Goal: Task Accomplishment & Management: Complete application form

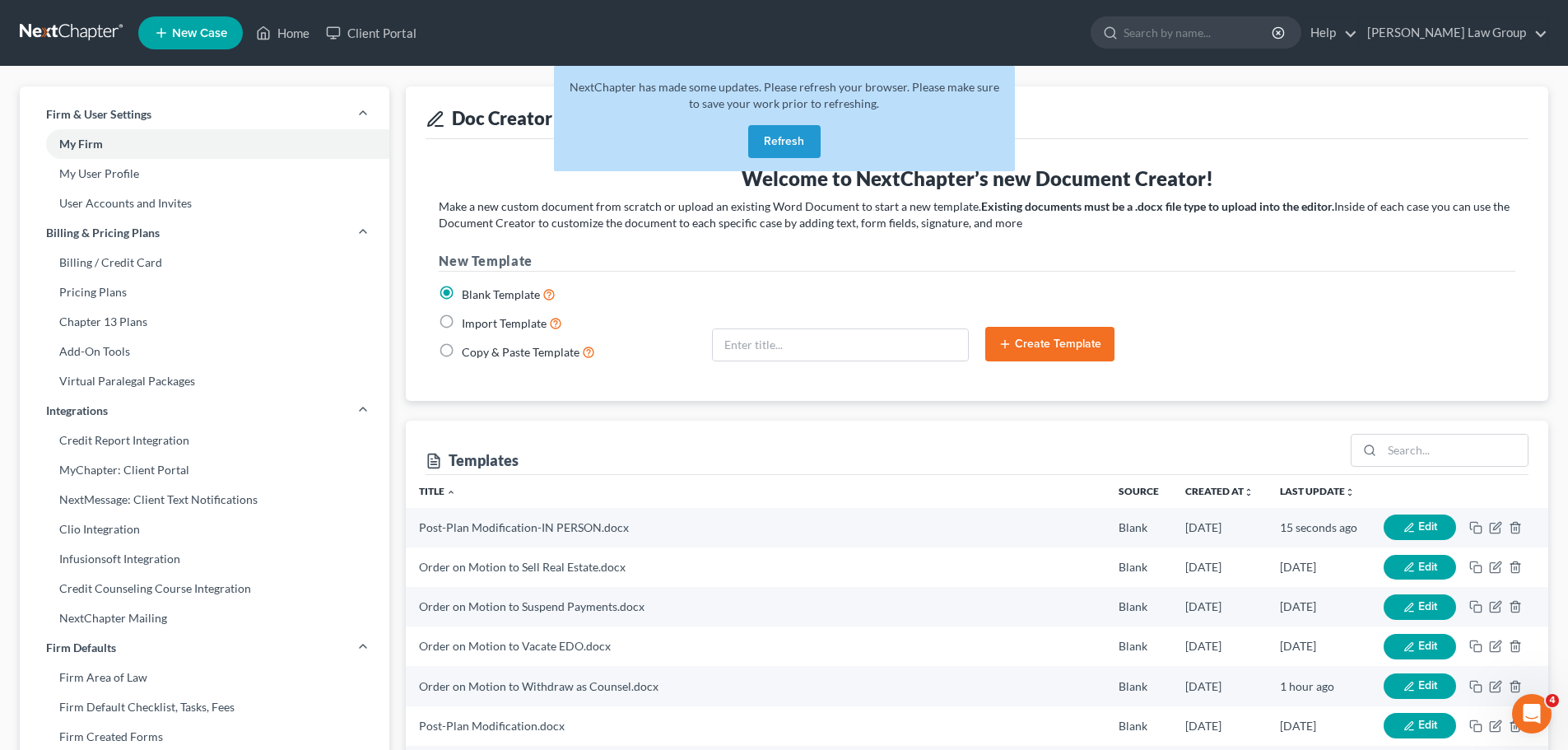
click at [783, 136] on button "Refresh" at bounding box center [785, 141] width 73 height 33
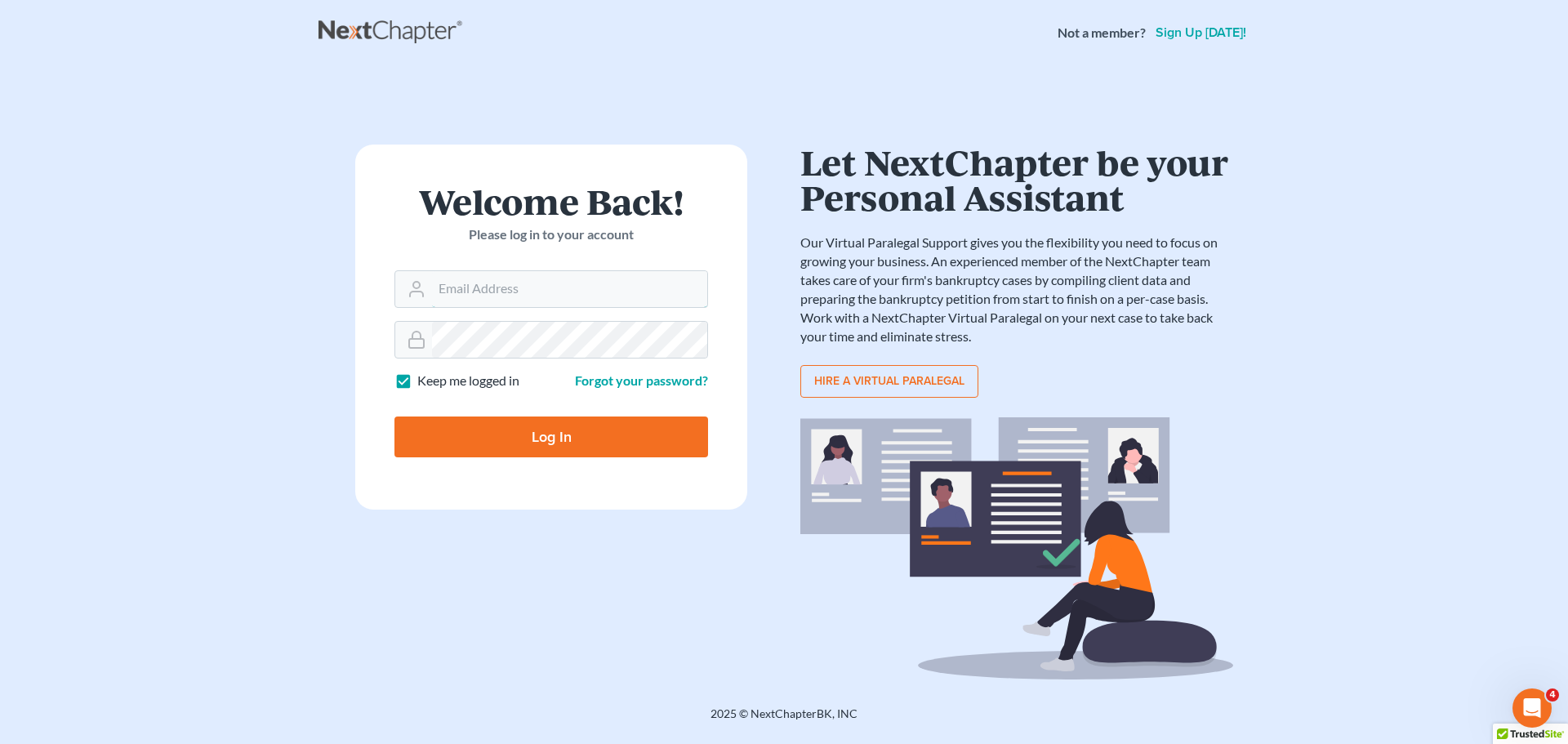
type input "[EMAIL_ADDRESS][DOMAIN_NAME]"
click at [565, 427] on input "Log In" at bounding box center [551, 437] width 313 height 41
type input "Thinking..."
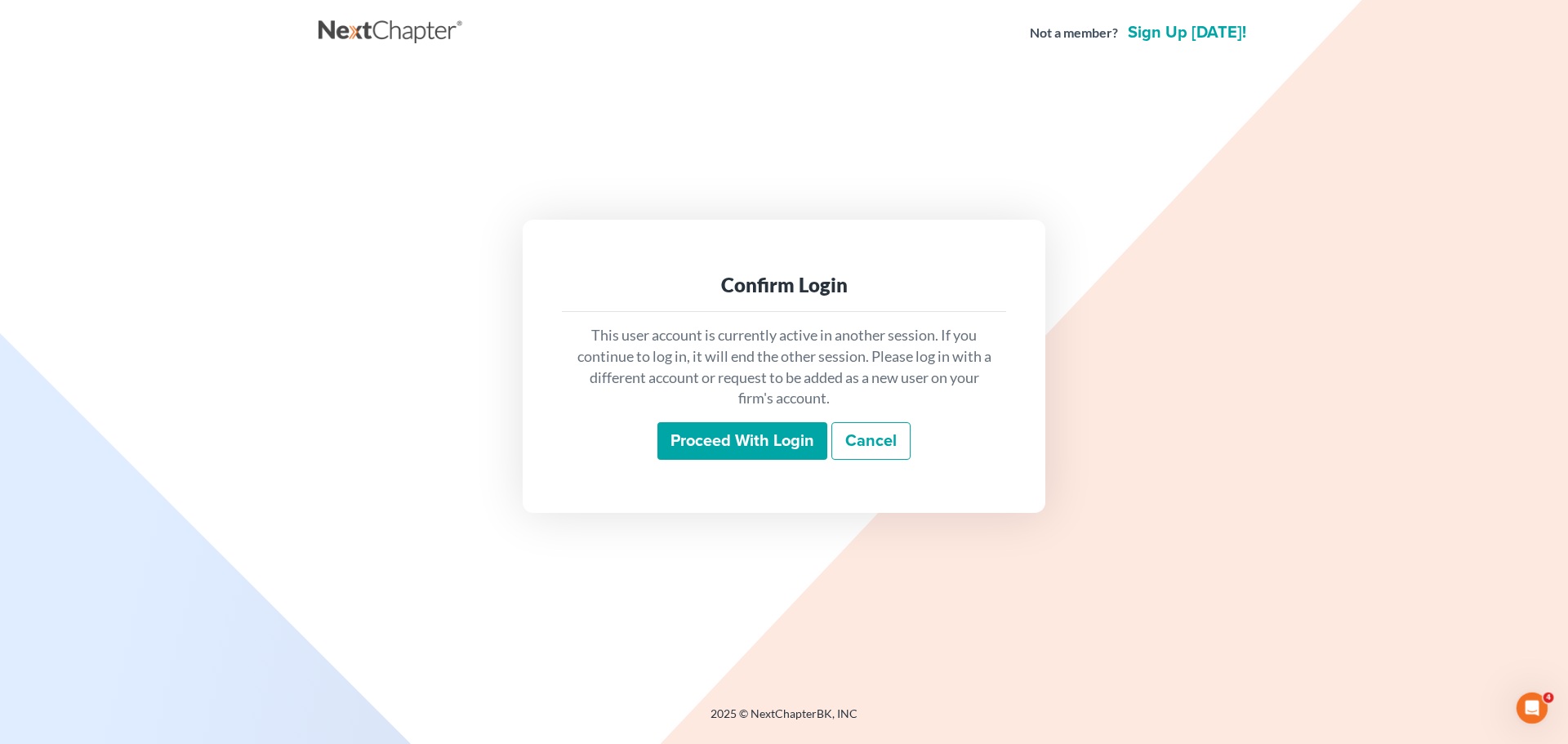
click at [725, 461] on div "This user account is currently active in another session. If you continue to lo…" at bounding box center [784, 392] width 444 height 161
click at [729, 453] on input "Proceed with login" at bounding box center [742, 441] width 170 height 38
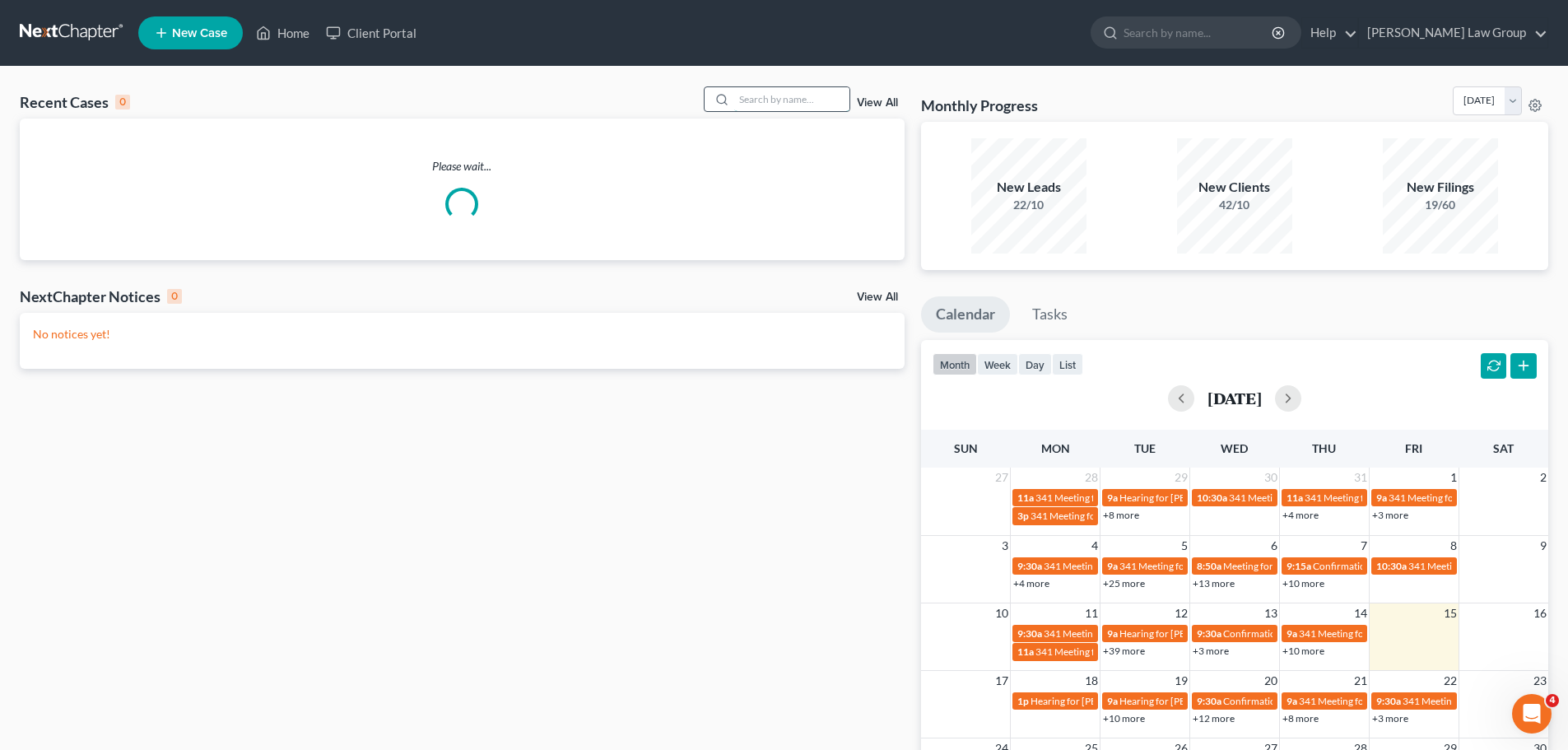
click at [778, 105] on input "search" at bounding box center [791, 99] width 115 height 24
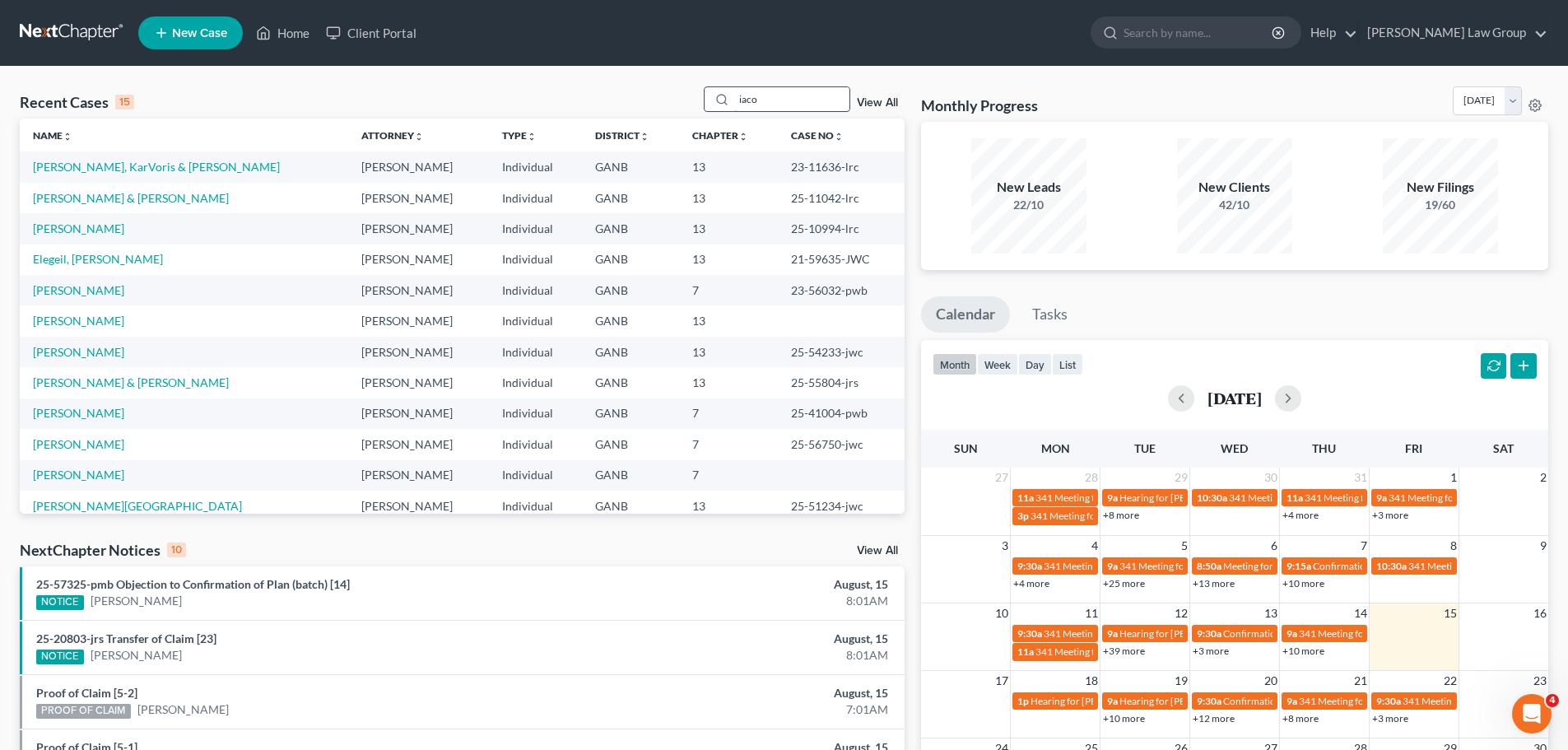
type input "iaco"
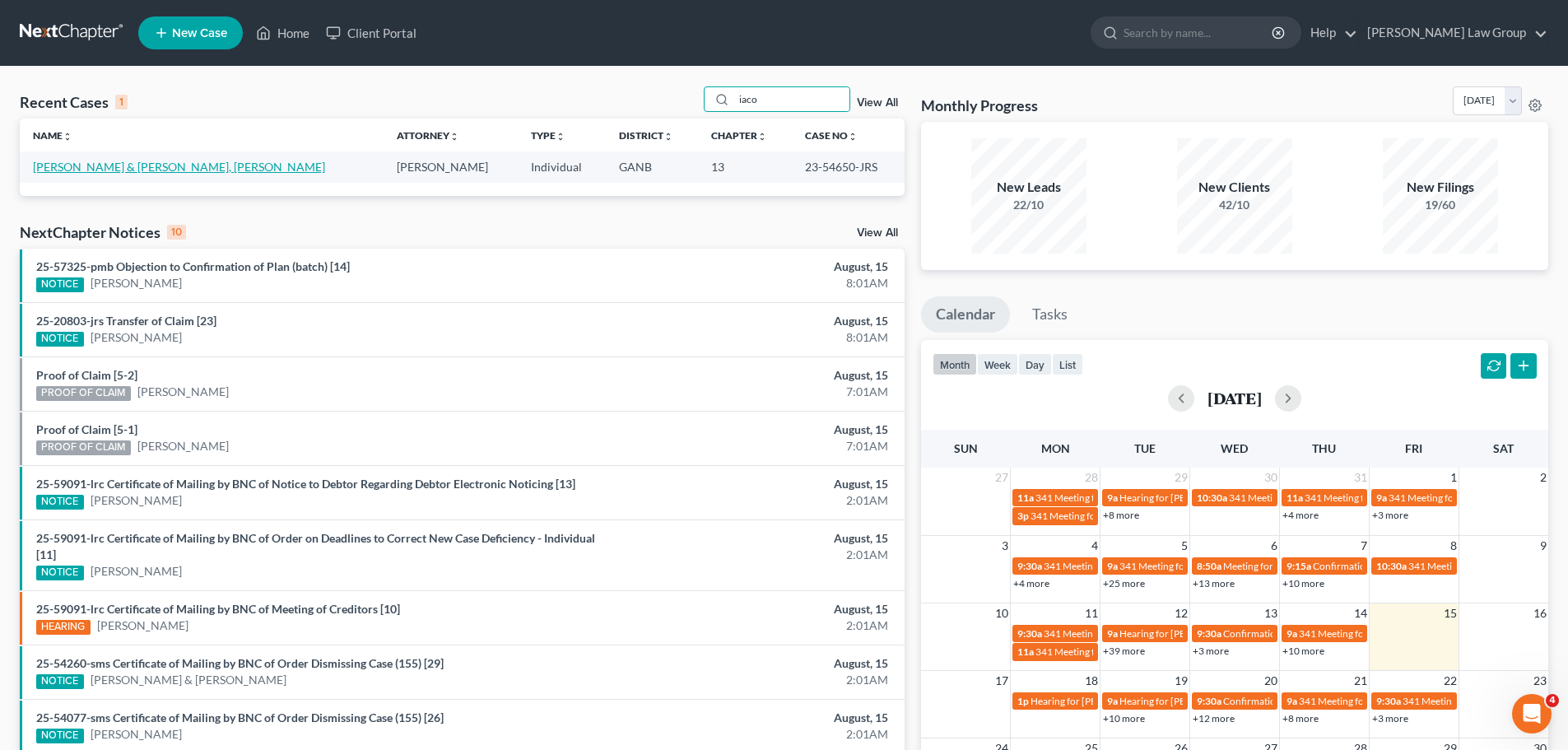
click at [173, 162] on link "Iacopelli, Kimberly & Lacopelli, Michael" at bounding box center [179, 166] width 292 height 14
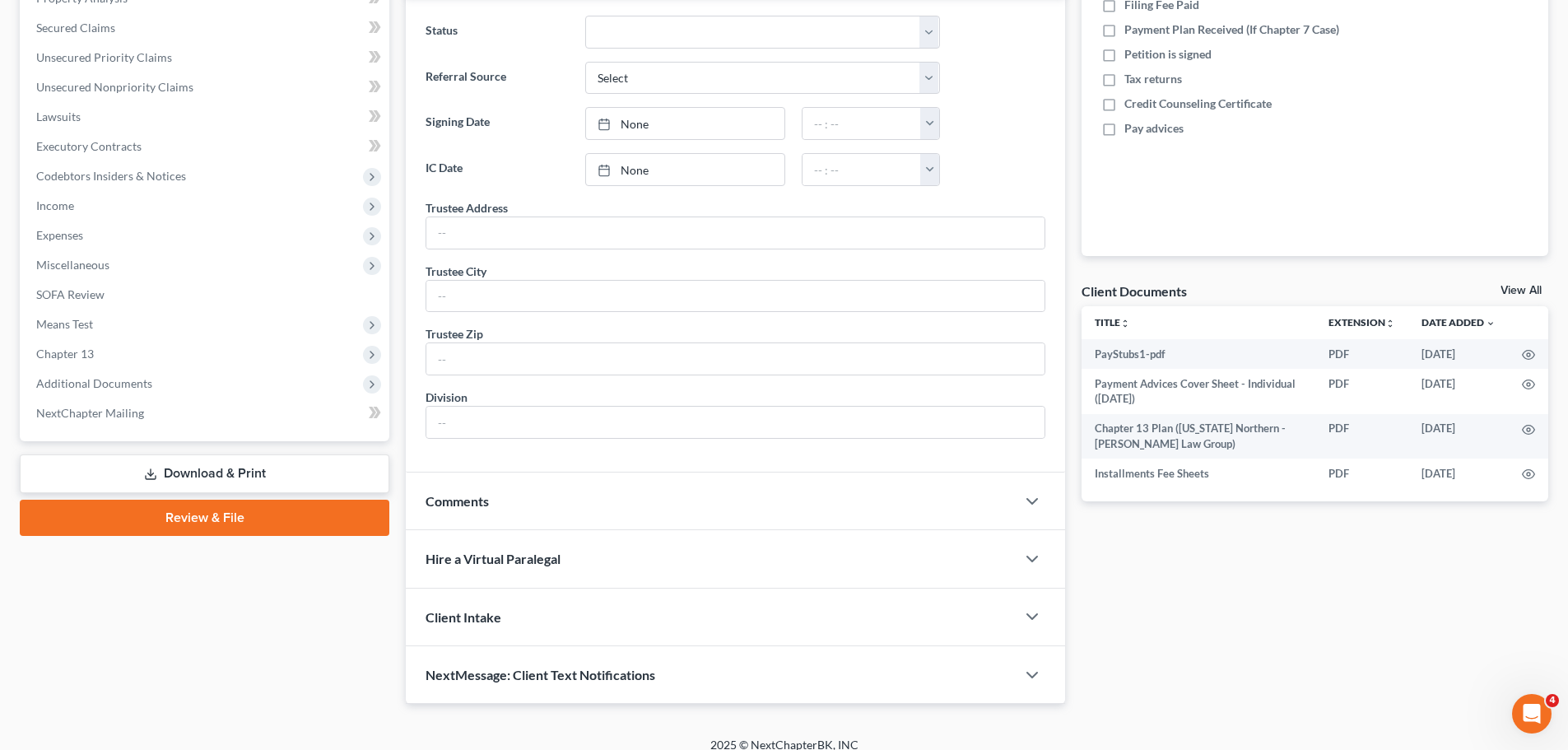
scroll to position [352, 0]
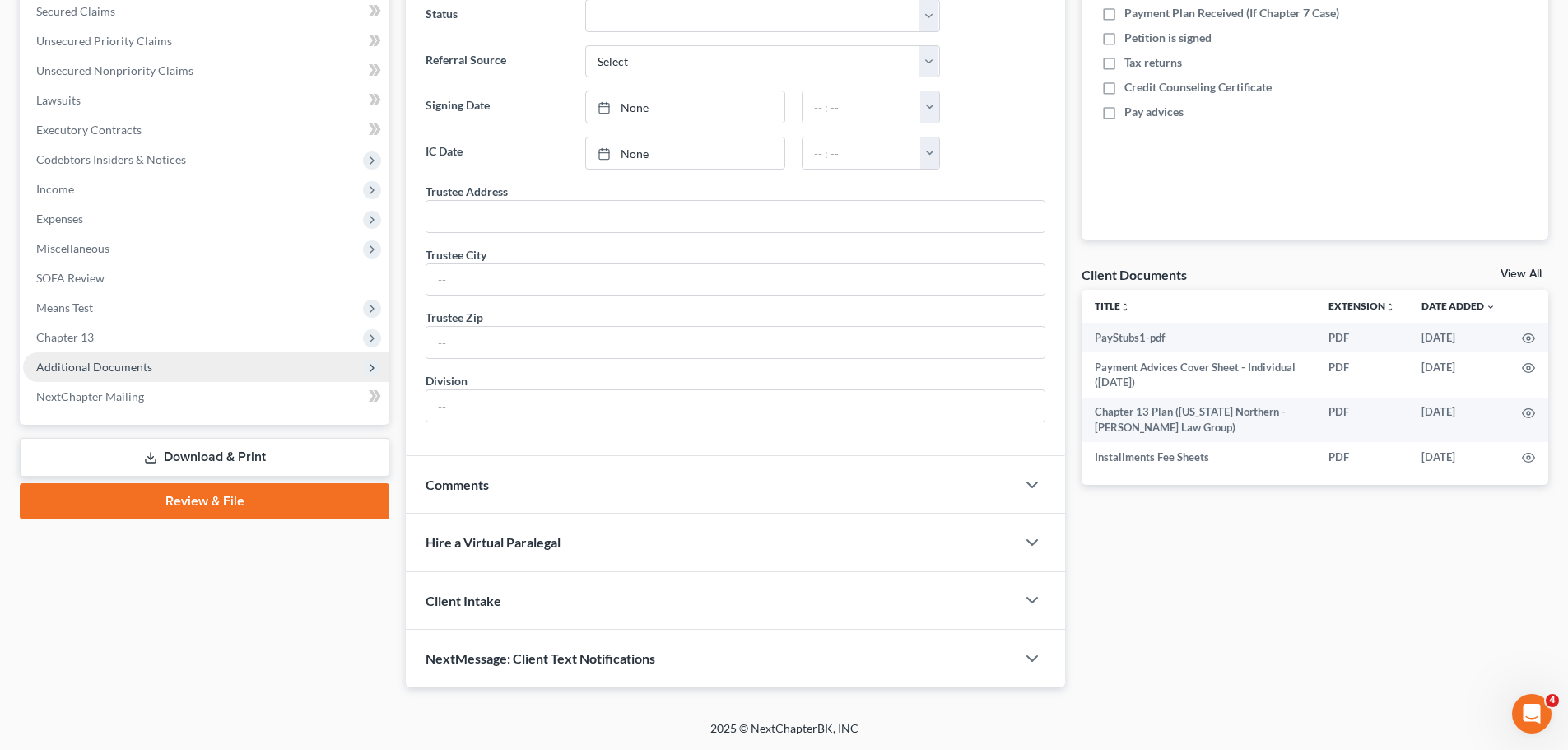
click at [203, 364] on span "Additional Documents" at bounding box center [206, 367] width 366 height 30
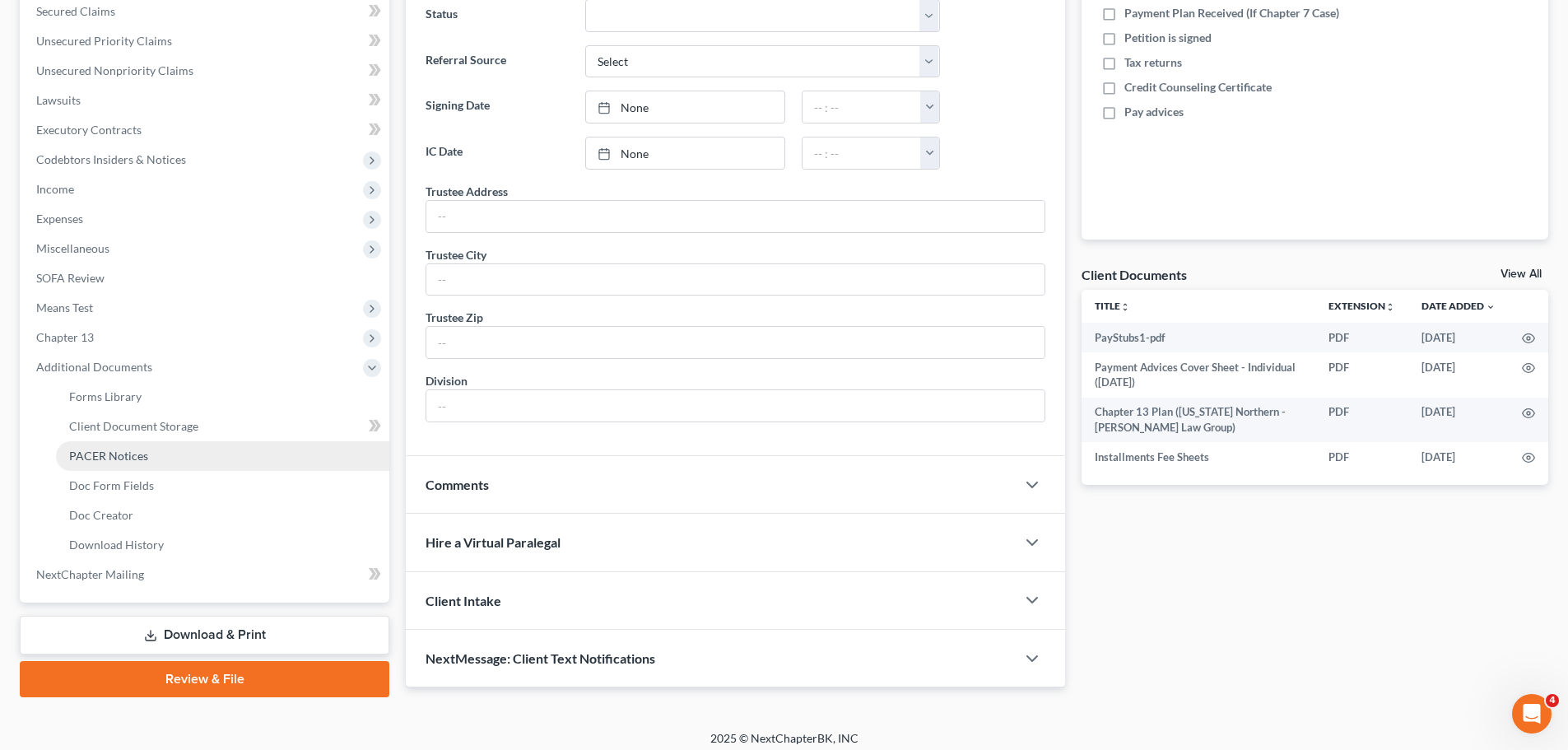
click at [145, 461] on link "PACER Notices" at bounding box center [222, 456] width 333 height 30
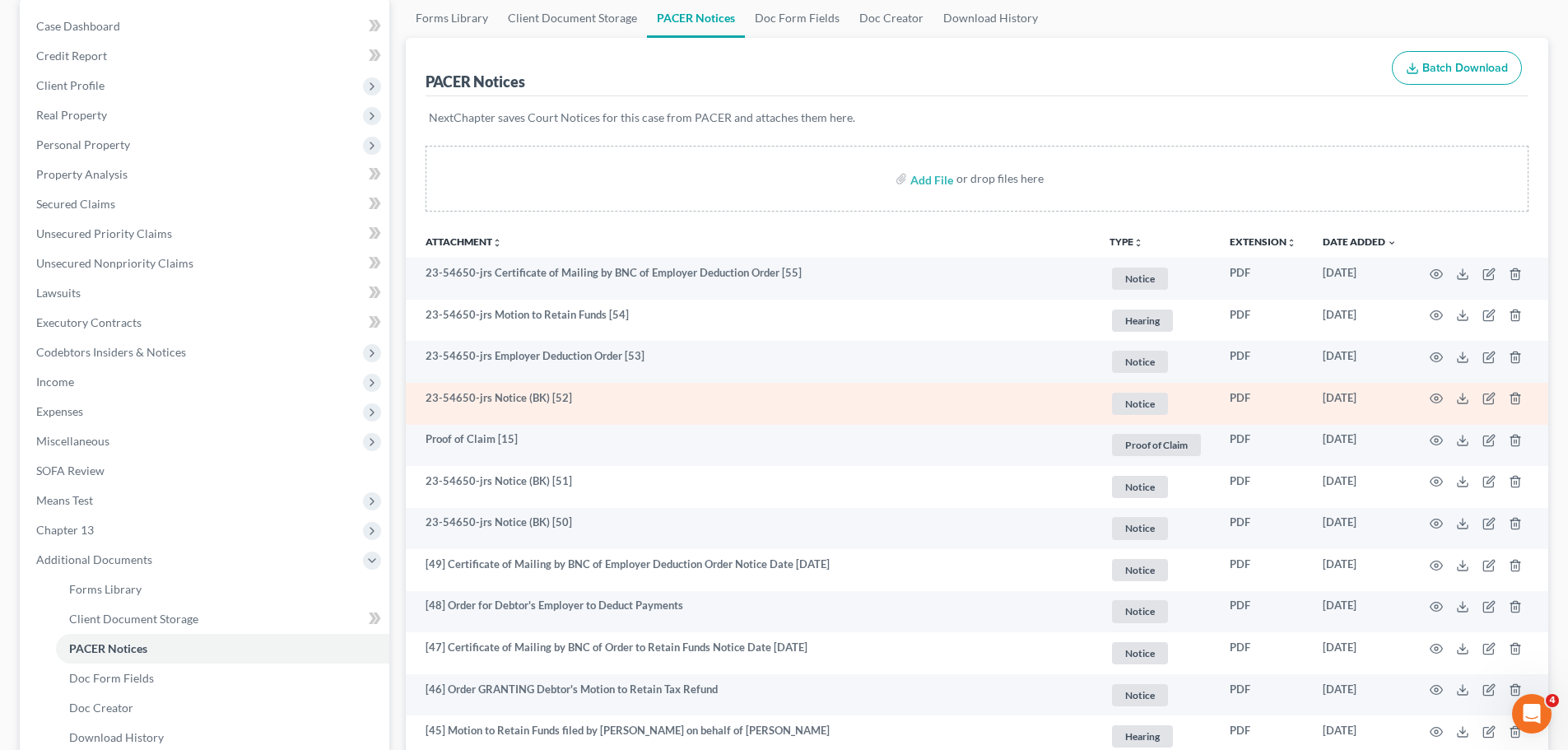
scroll to position [165, 0]
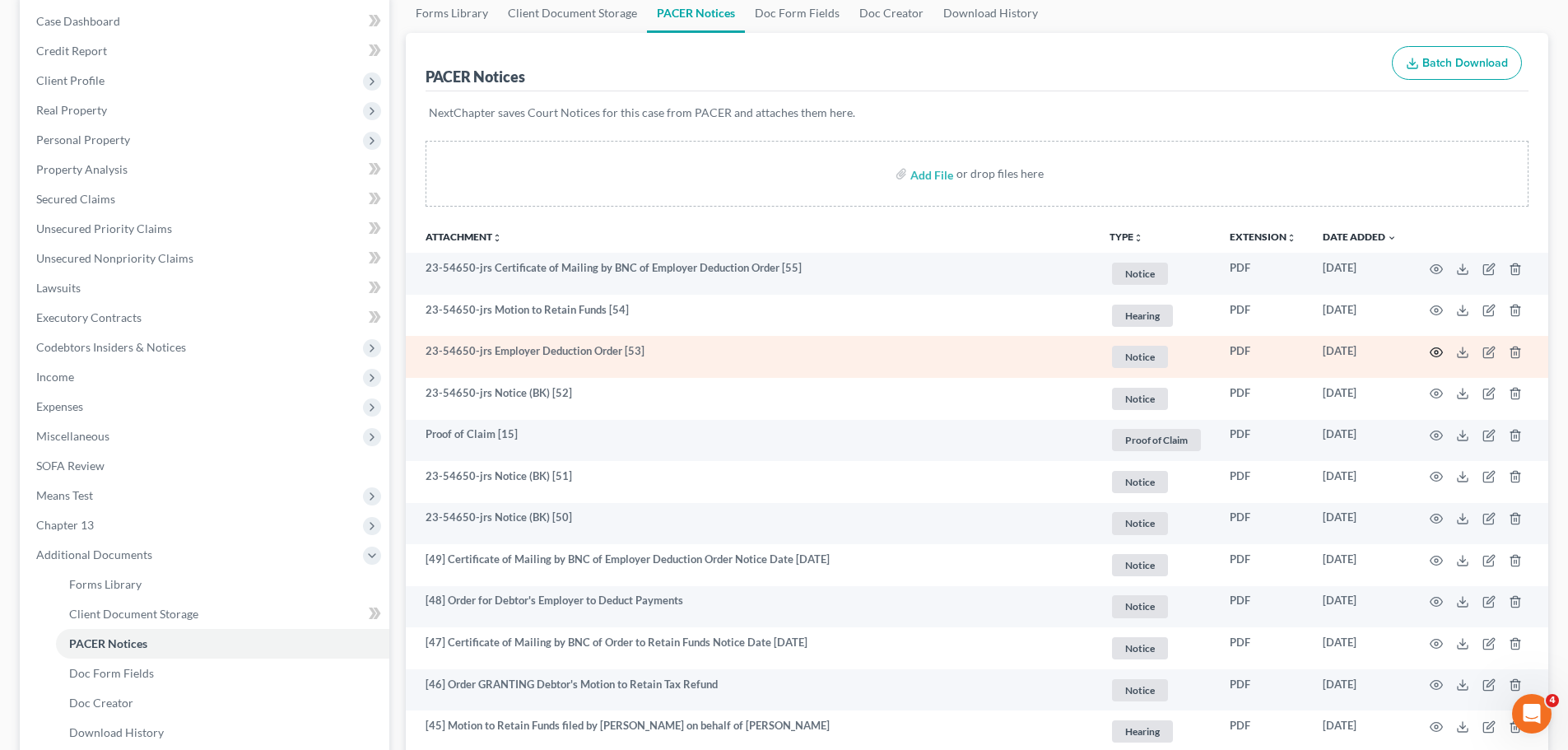
click at [1437, 348] on icon "button" at bounding box center [1437, 352] width 12 height 9
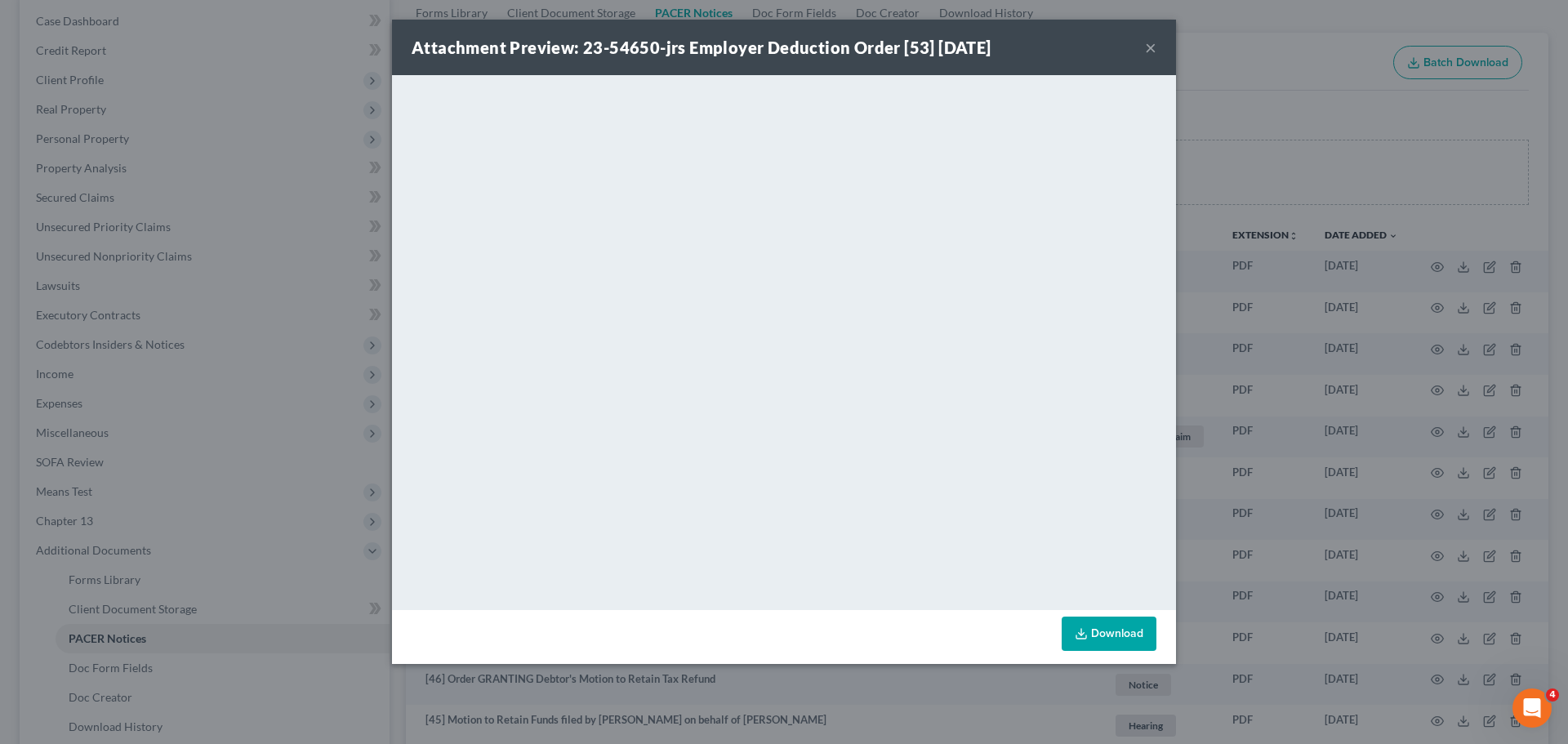
click at [1152, 47] on button "×" at bounding box center [1150, 48] width 11 height 20
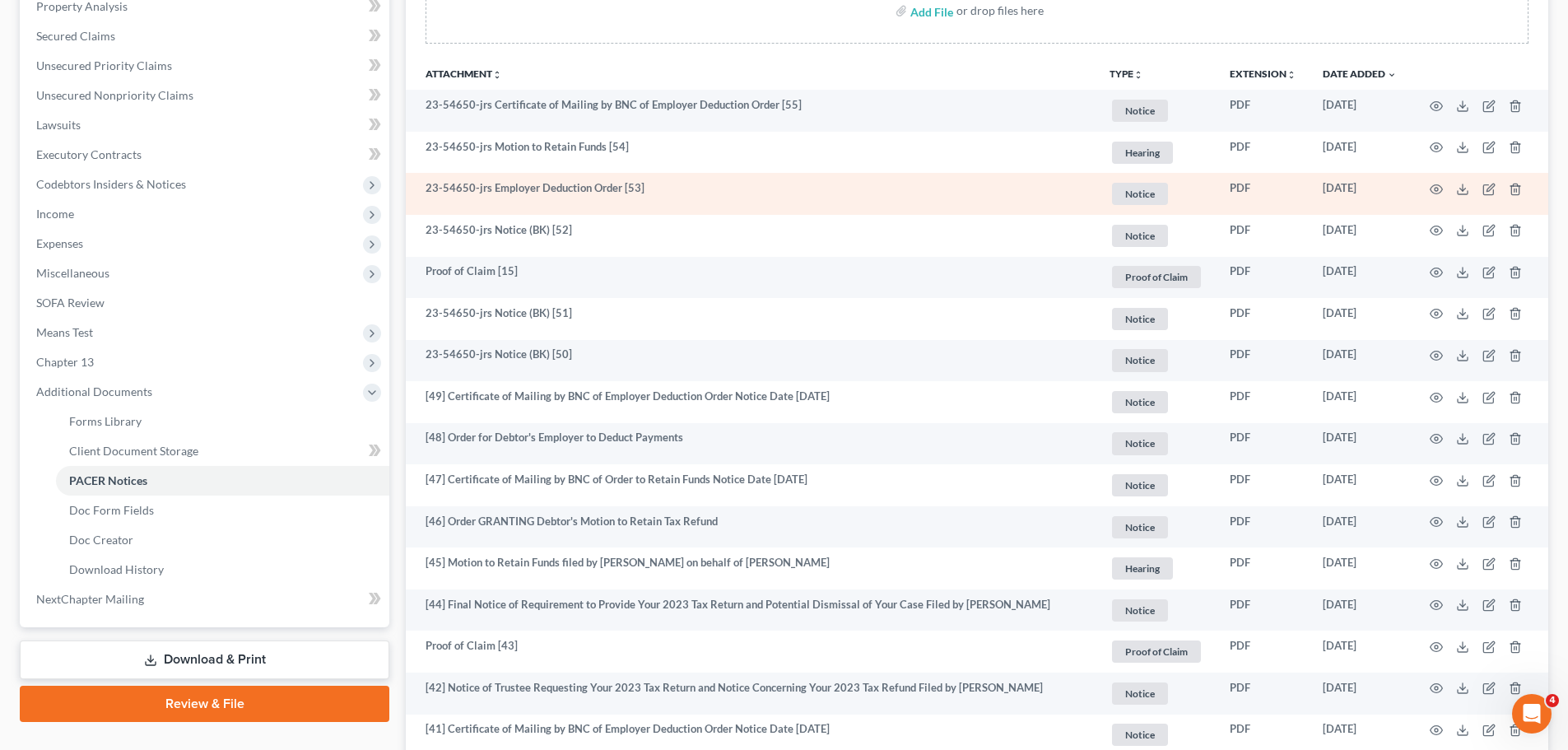
scroll to position [329, 0]
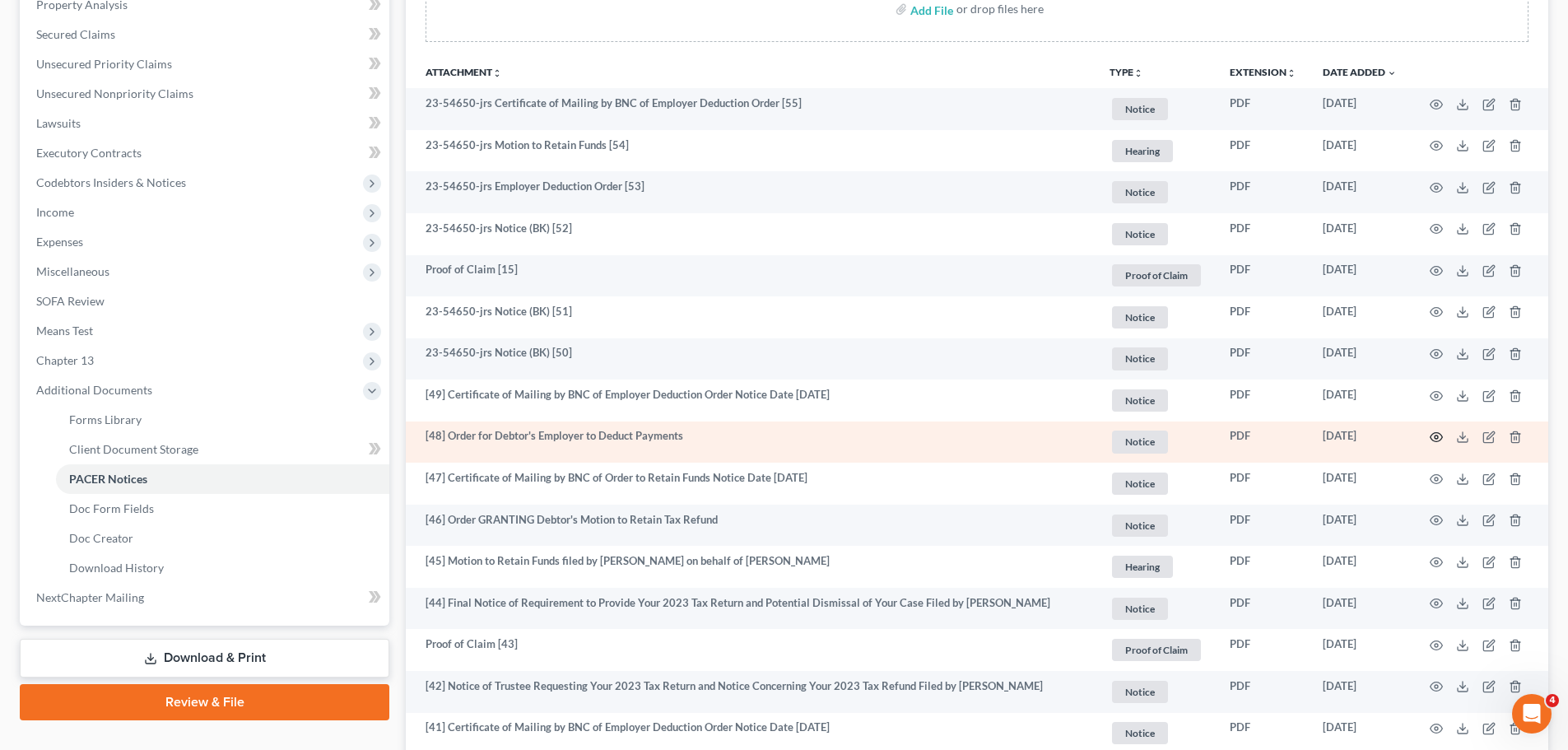
click at [1432, 439] on icon "button" at bounding box center [1437, 437] width 12 height 9
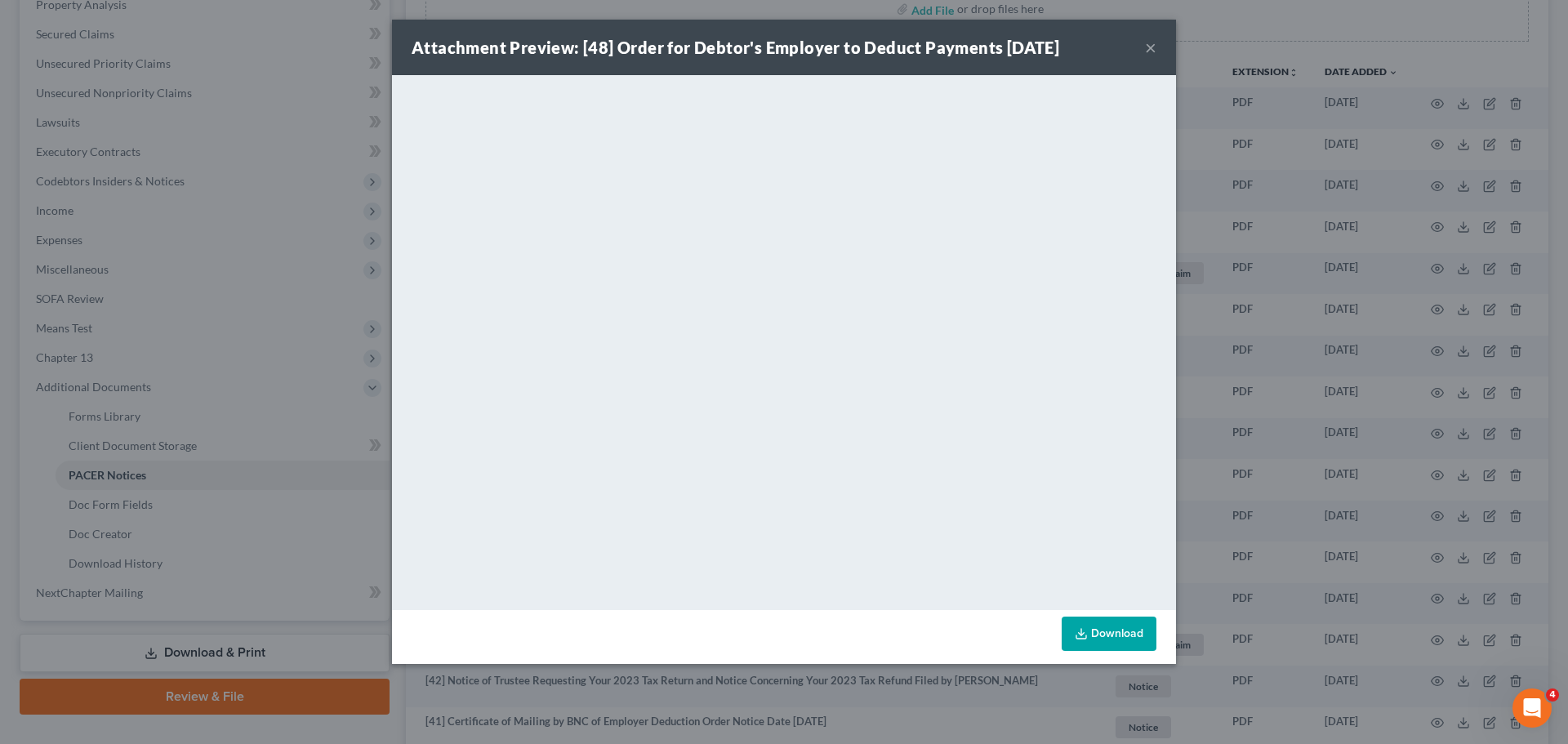
click at [1144, 51] on div "Attachment Preview: [48] Order for Debtor's Employer to Deduct Payments 11/04/2…" at bounding box center [784, 48] width 784 height 56
click at [1149, 48] on button "×" at bounding box center [1150, 48] width 11 height 20
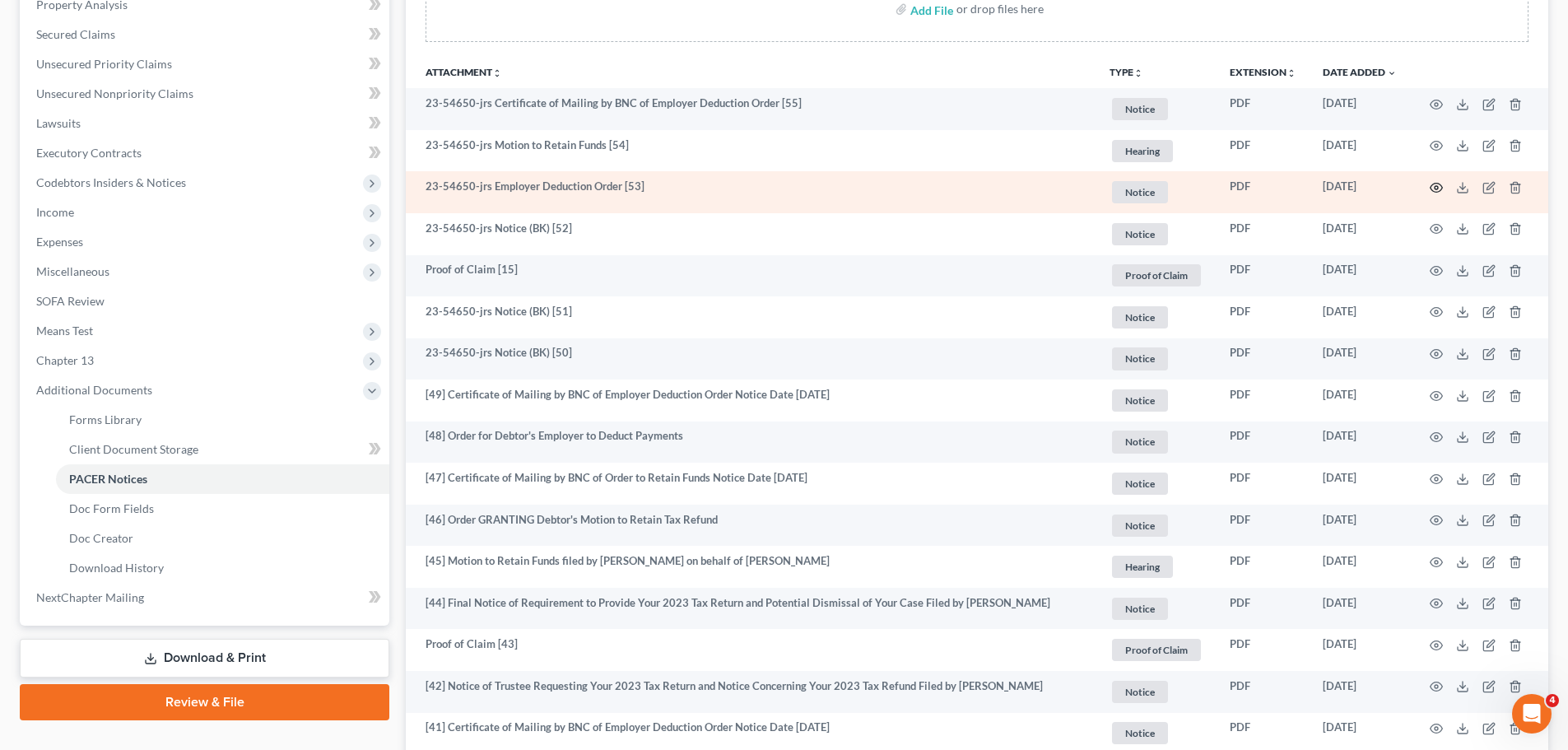
click at [1442, 184] on icon "button" at bounding box center [1437, 188] width 13 height 13
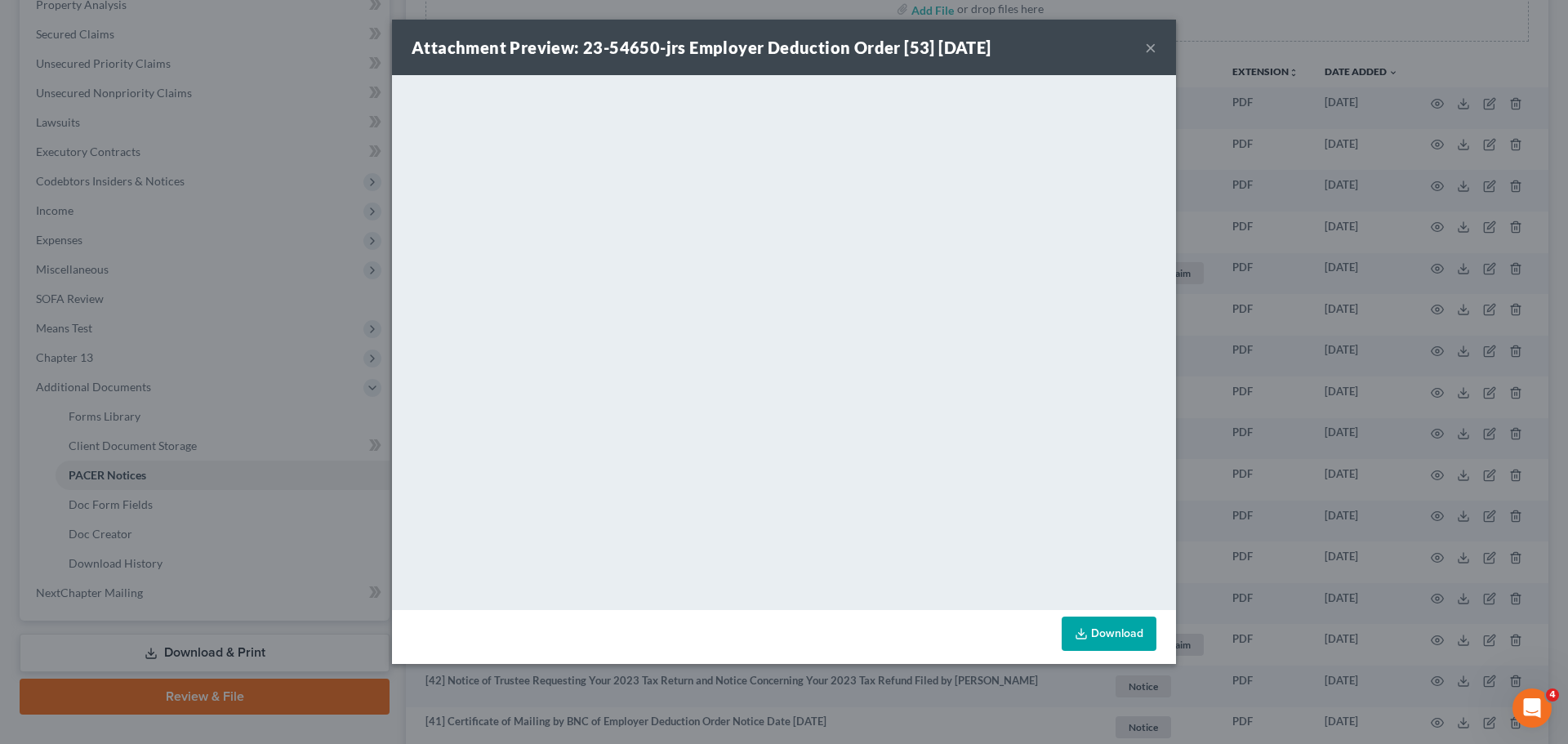
click at [1153, 42] on button "×" at bounding box center [1150, 48] width 11 height 20
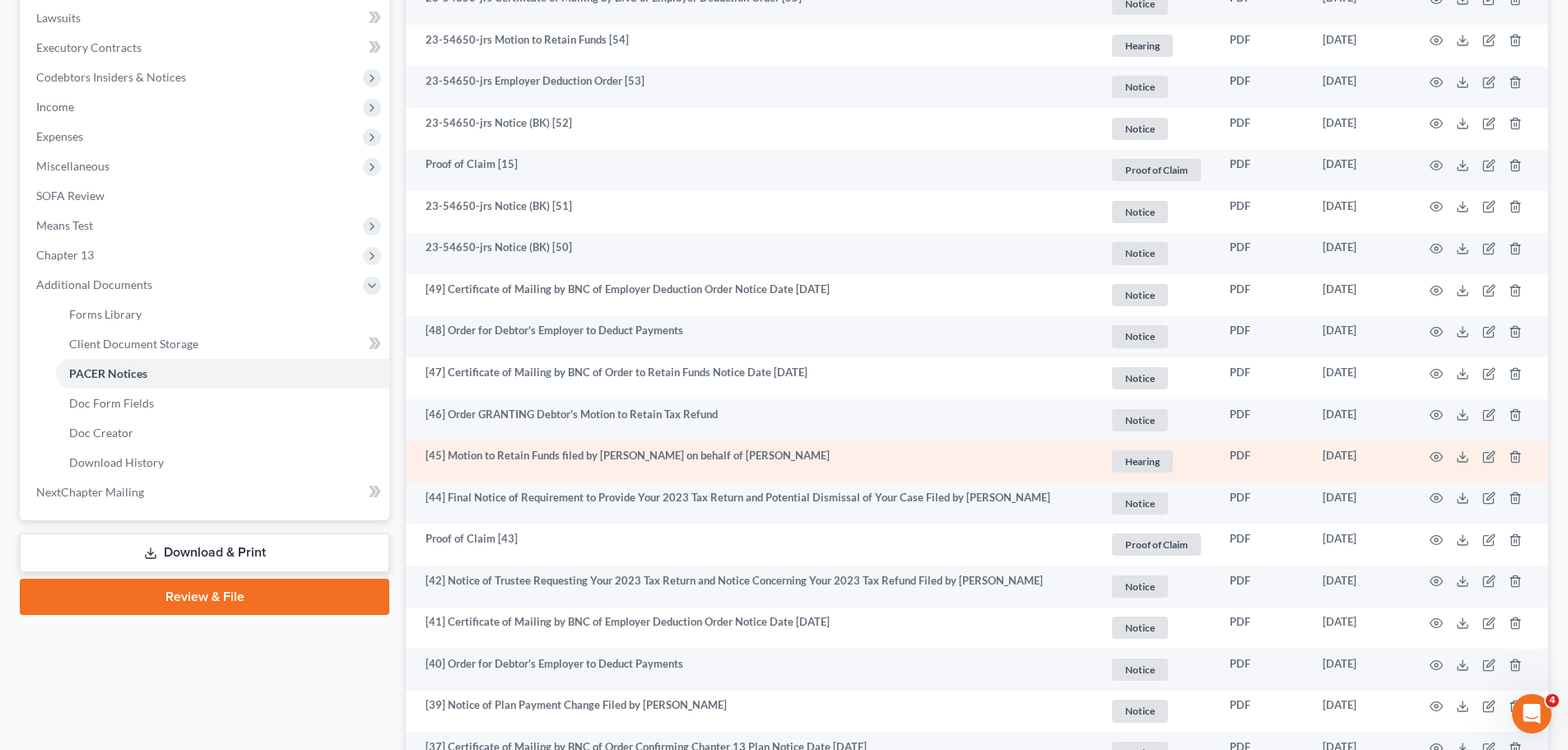
scroll to position [412, 0]
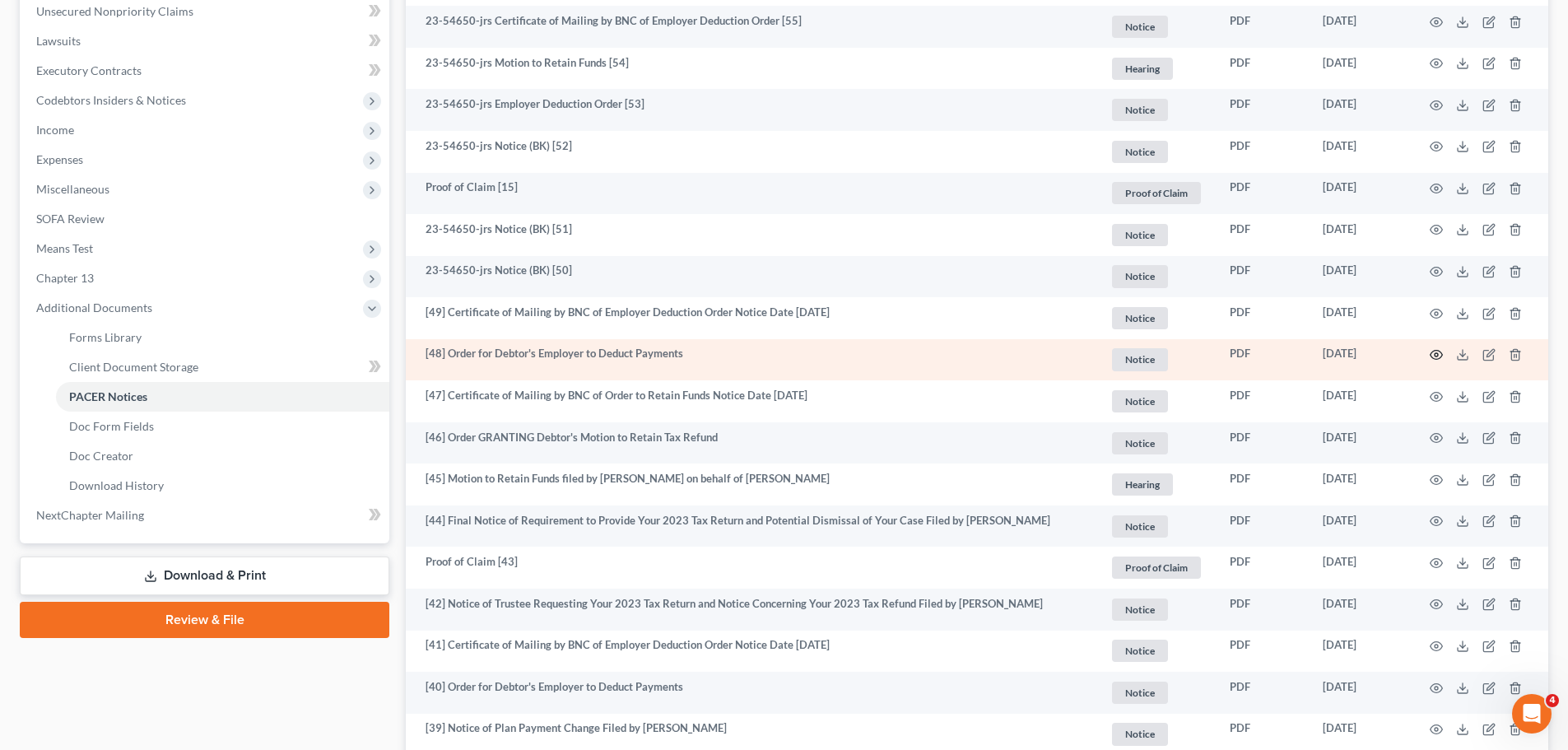
click at [1437, 351] on icon "button" at bounding box center [1437, 355] width 12 height 9
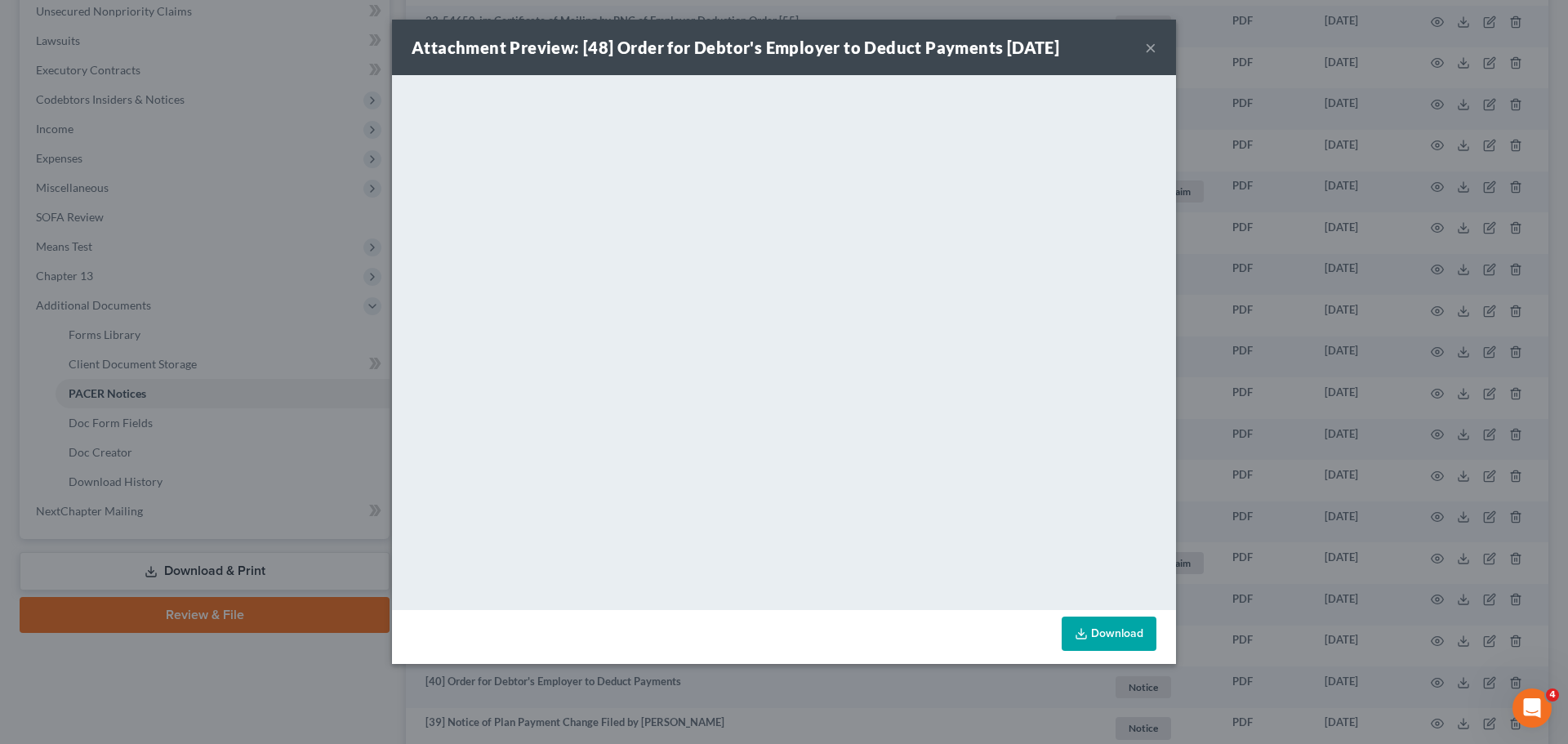
click at [1150, 47] on button "×" at bounding box center [1150, 48] width 11 height 20
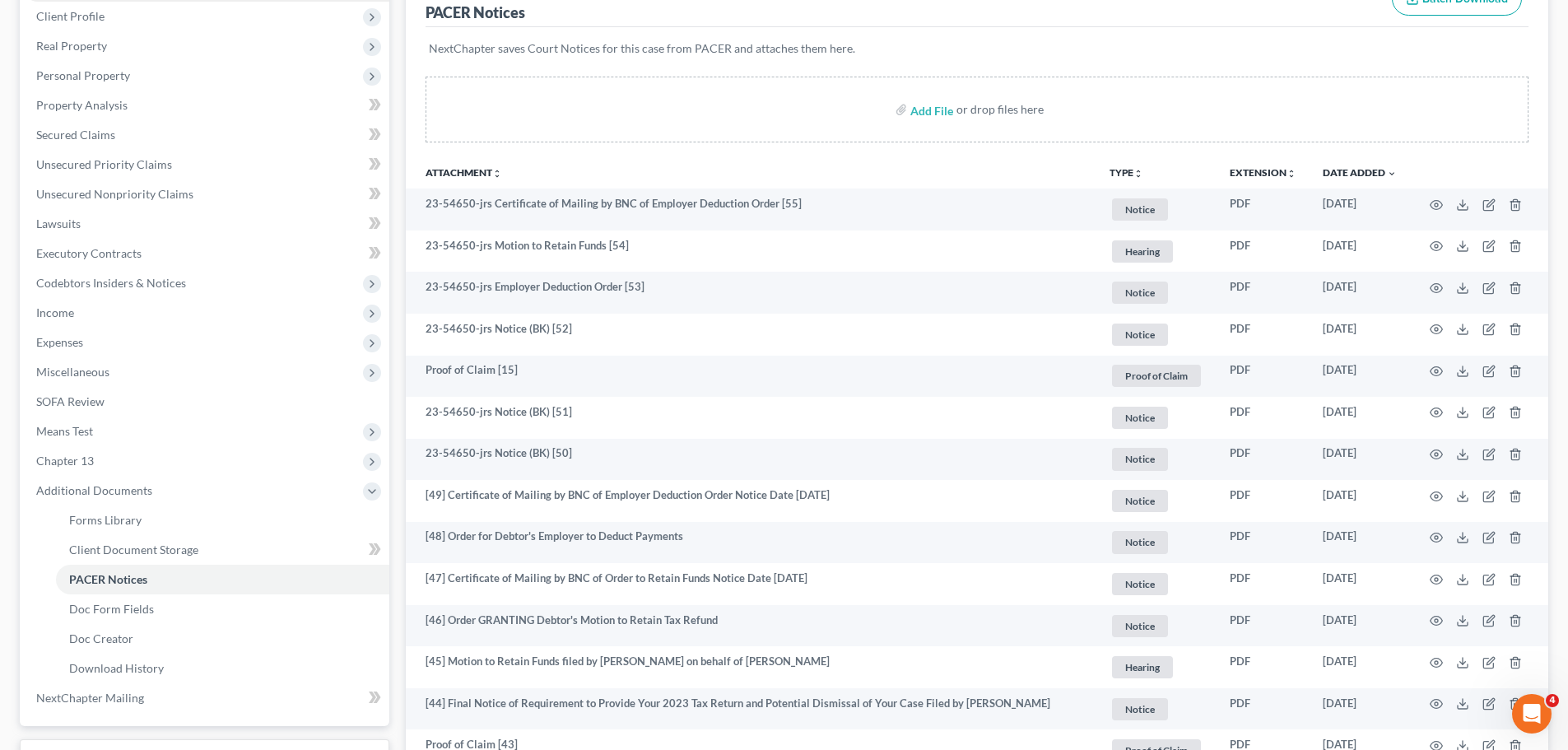
scroll to position [0, 0]
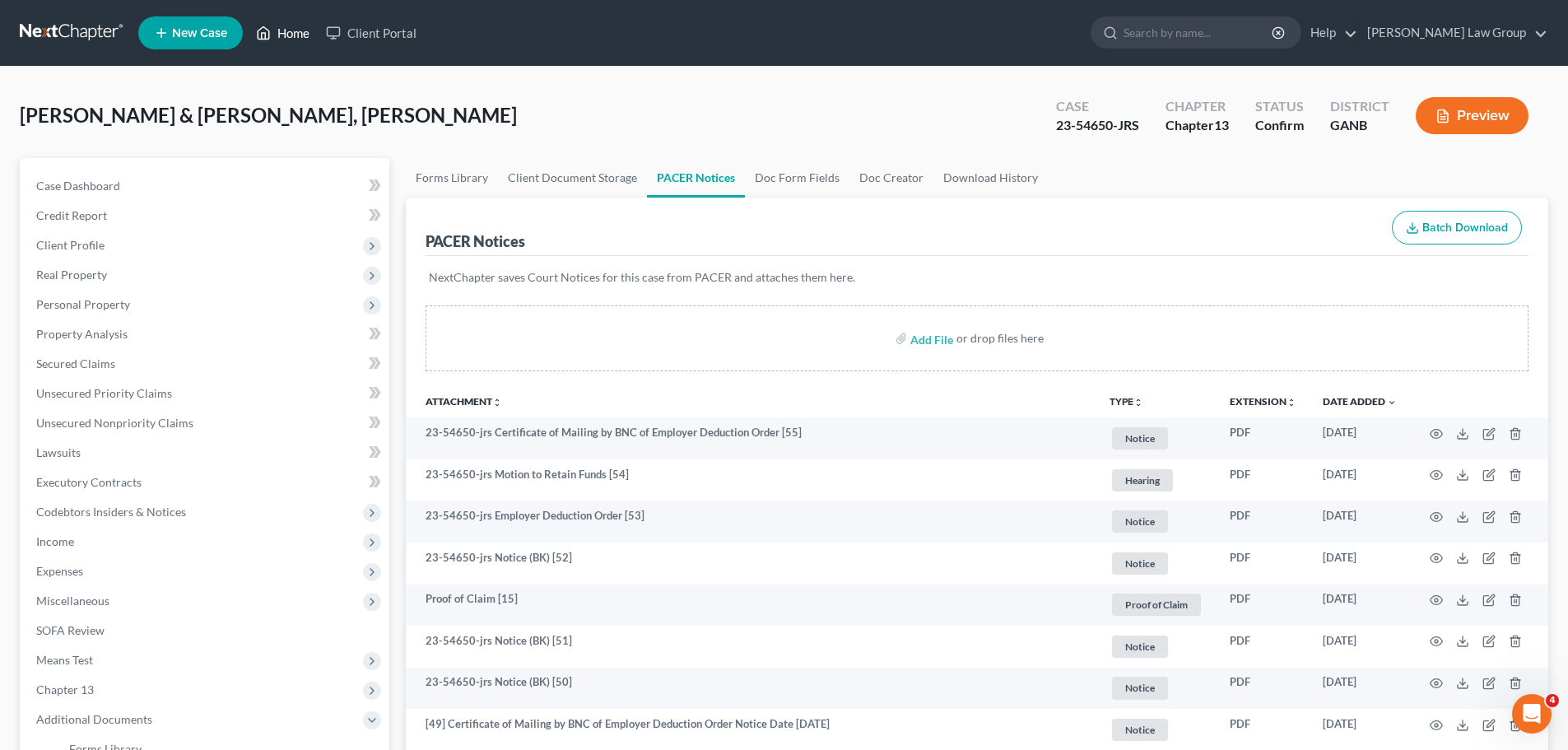
click at [278, 31] on link "Home" at bounding box center [283, 33] width 70 height 30
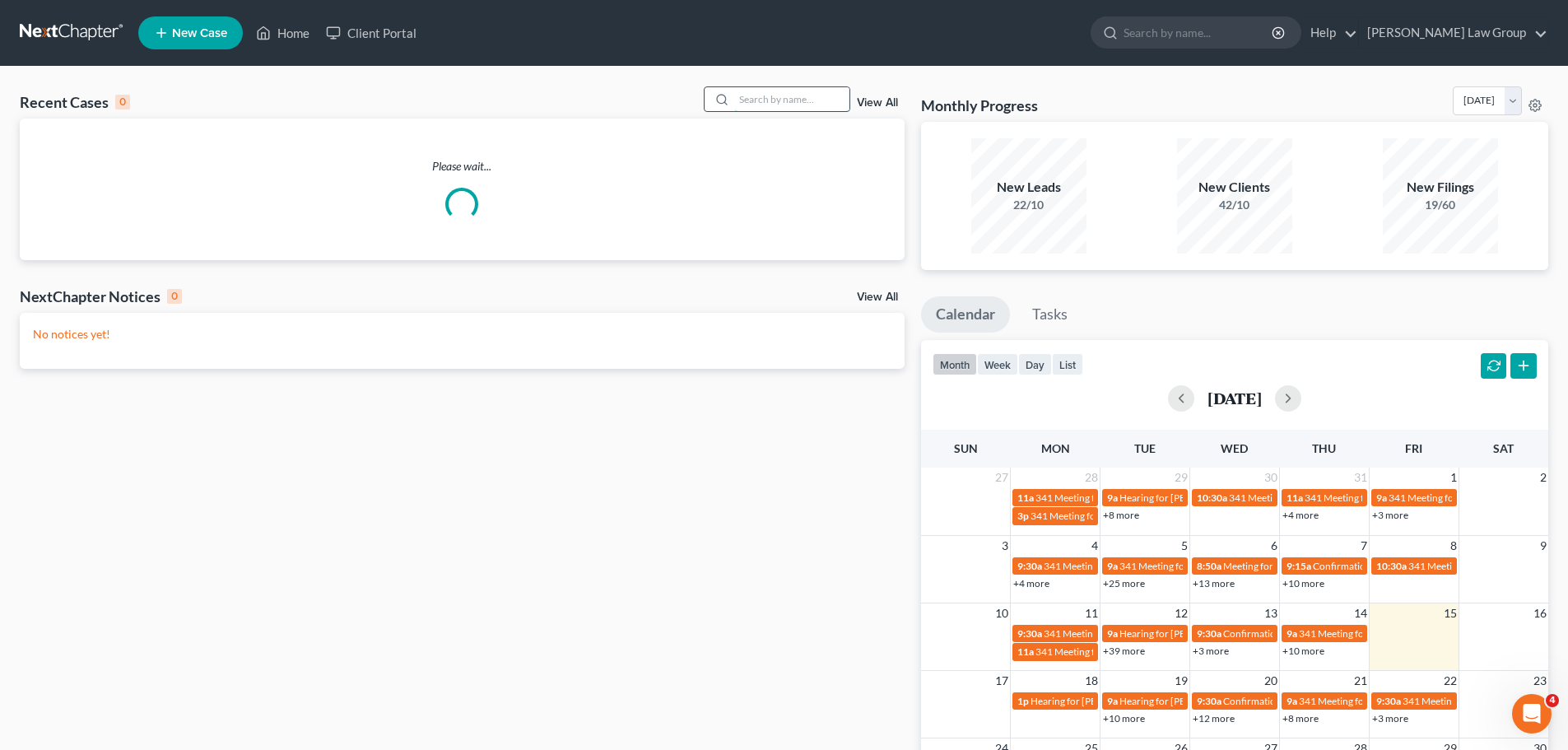
click at [751, 98] on input "search" at bounding box center [791, 99] width 115 height 24
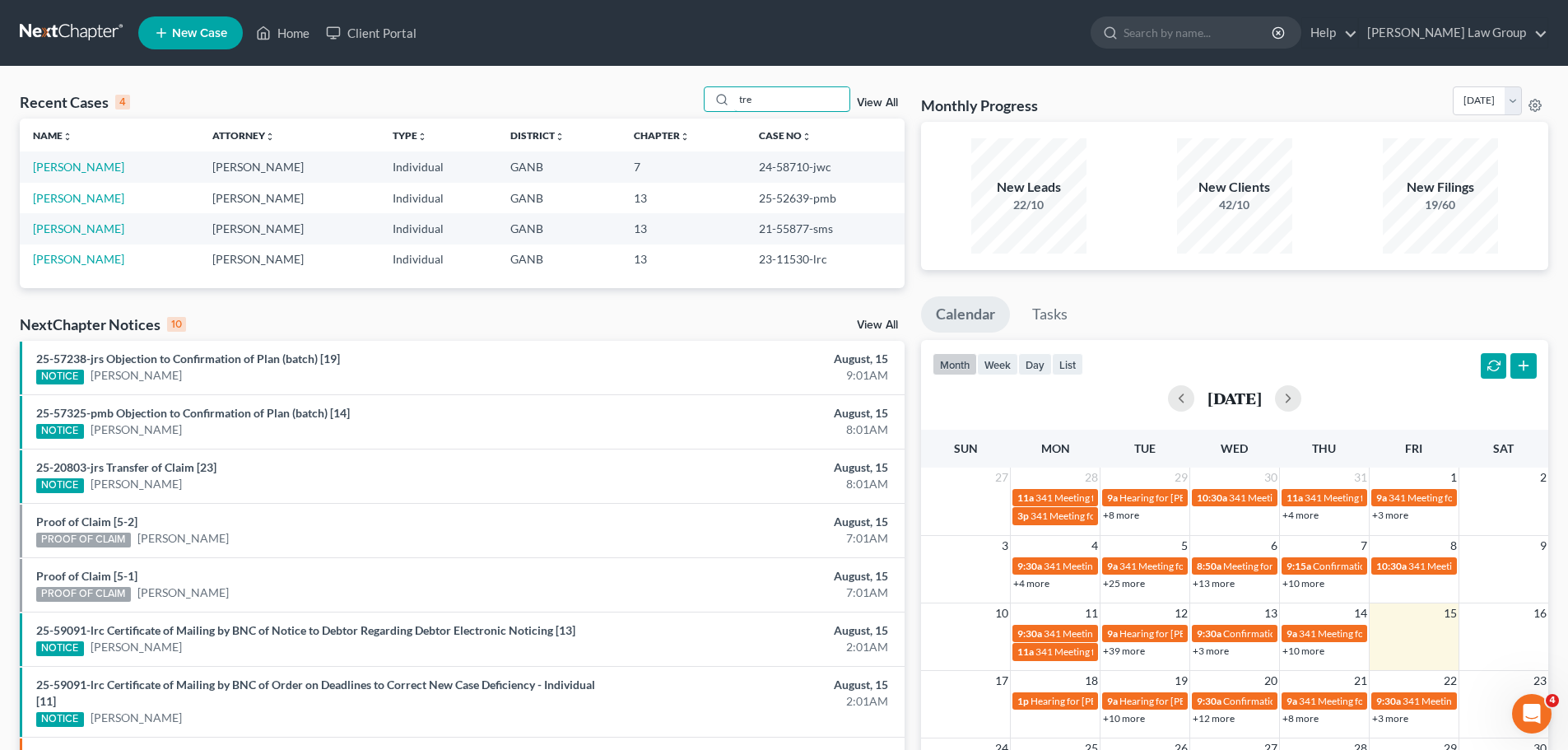
drag, startPoint x: 777, startPoint y: 101, endPoint x: 594, endPoint y: 107, distance: 183.1
click at [594, 107] on div "Recent Cases 4 tre View All" at bounding box center [462, 103] width 885 height 32
type input "imm"
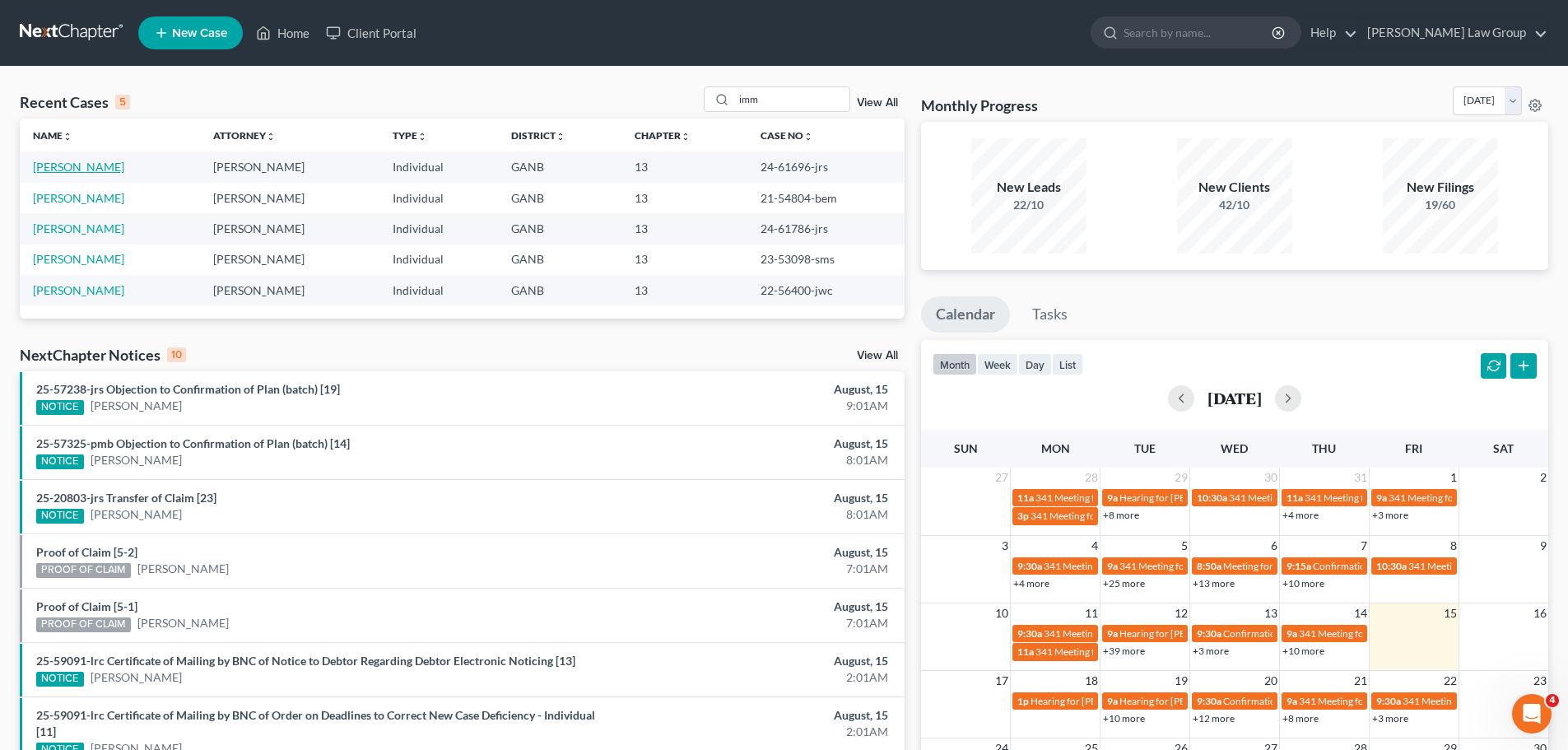
click at [80, 165] on link "Triea, Immanuel" at bounding box center [79, 166] width 91 height 14
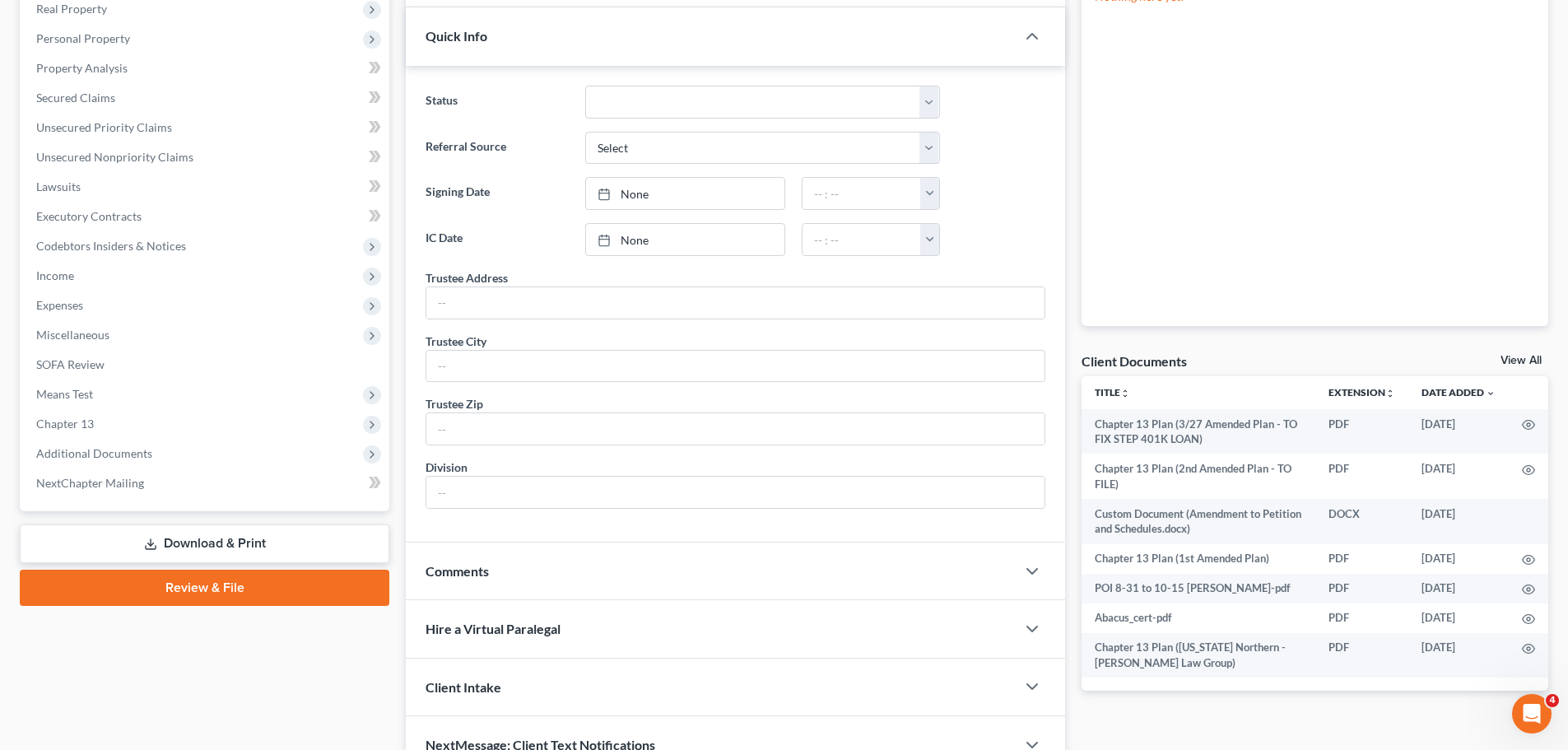
scroll to position [295, 0]
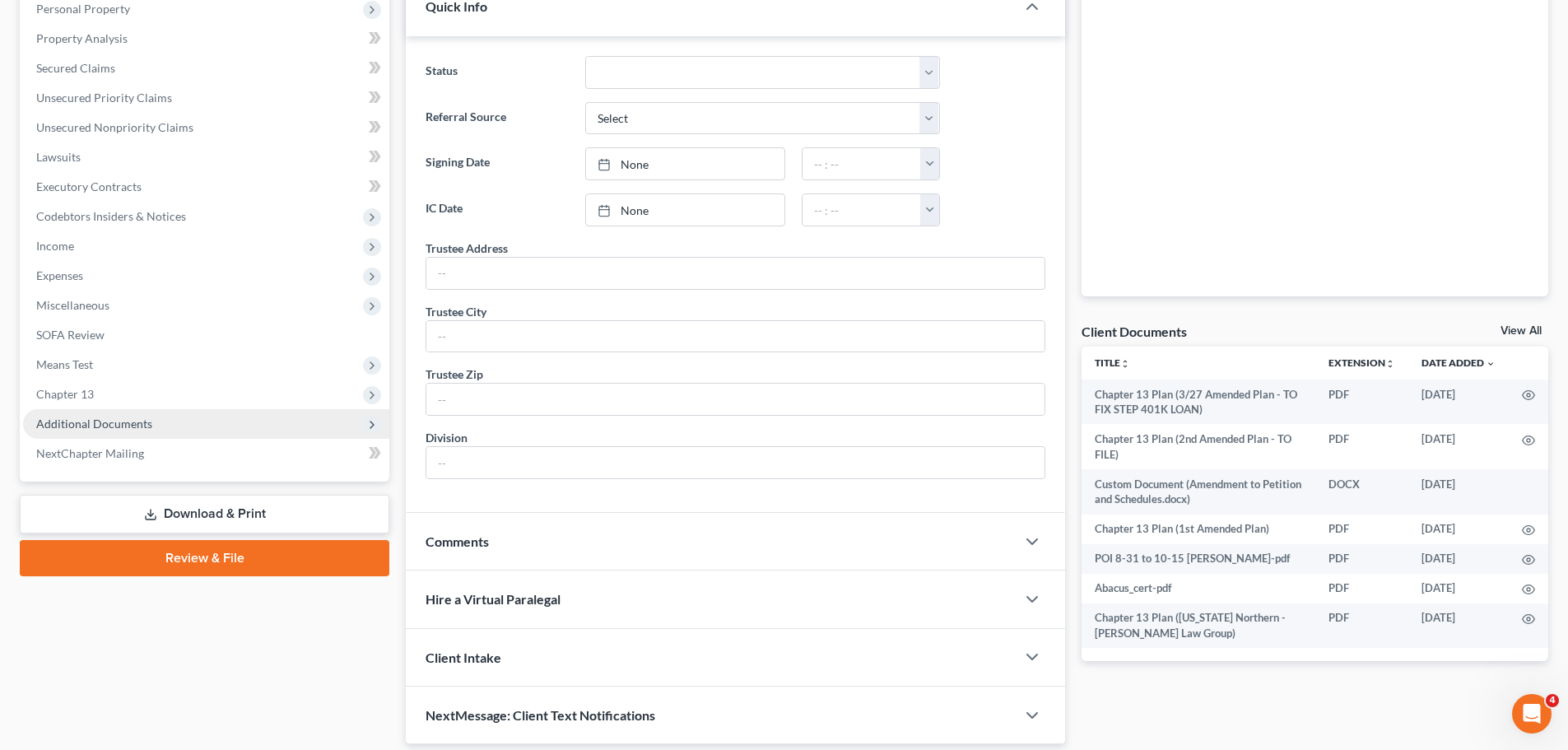
click at [115, 437] on span "Additional Documents" at bounding box center [206, 424] width 366 height 30
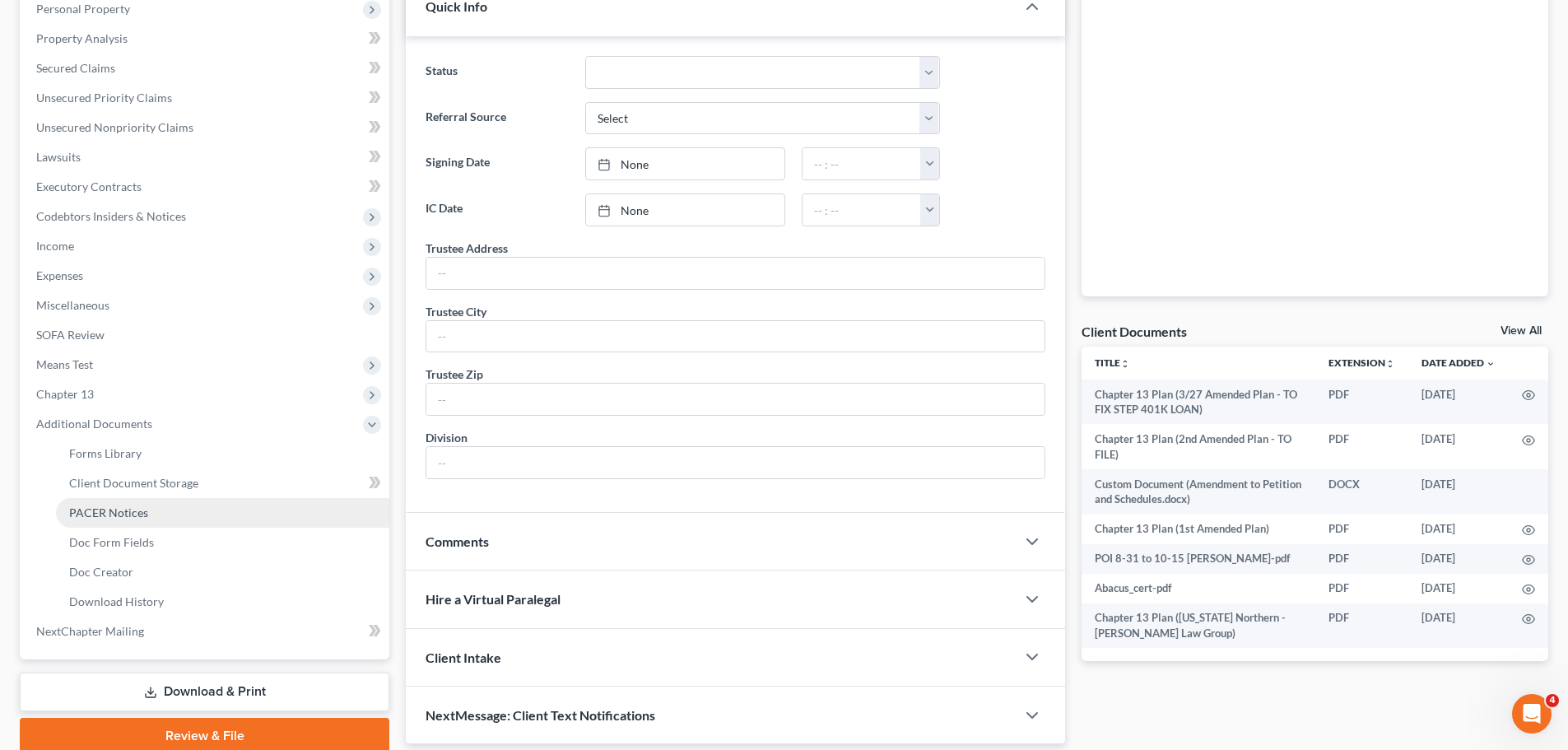
click at [117, 513] on span "PACER Notices" at bounding box center [109, 512] width 79 height 14
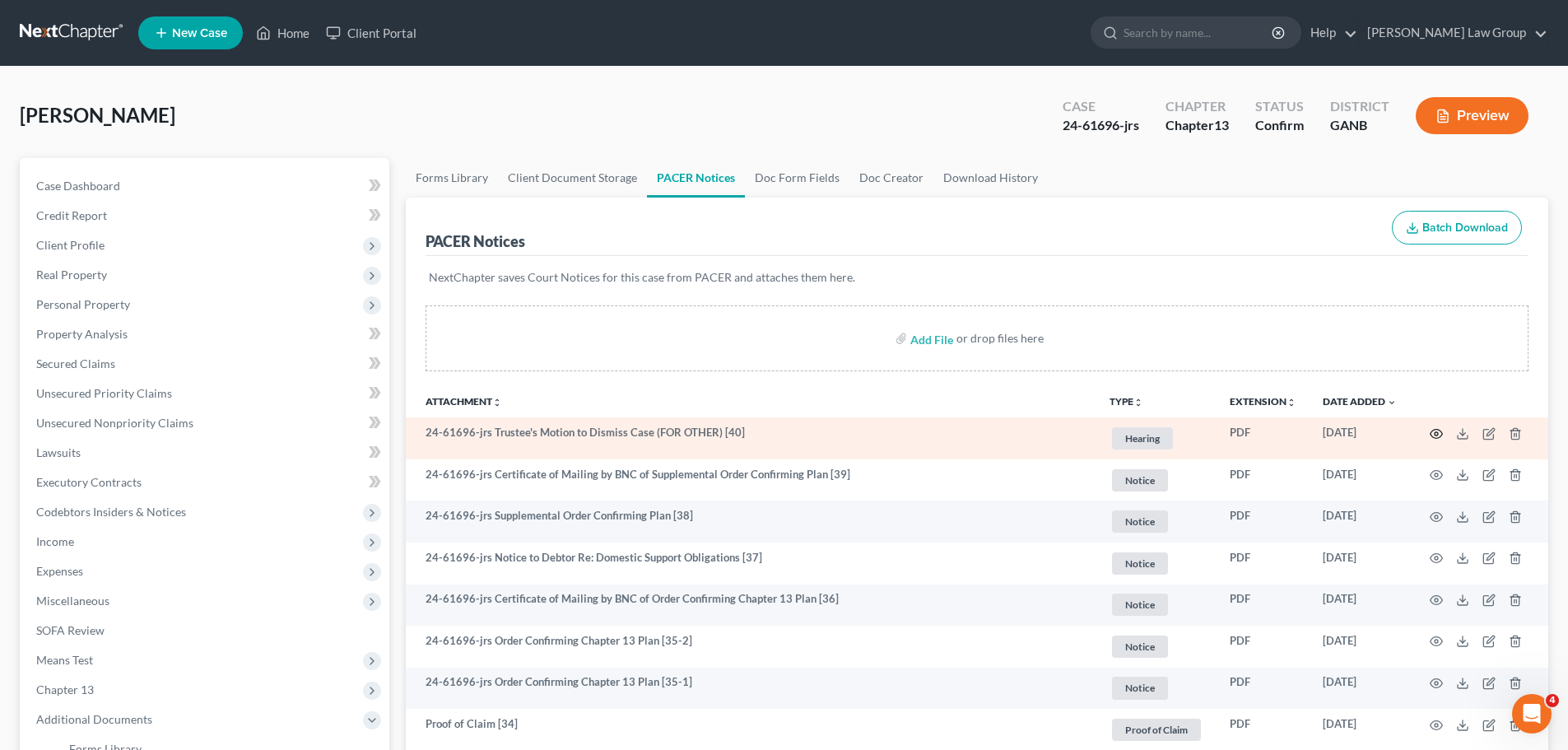
click at [1439, 437] on icon "button" at bounding box center [1437, 434] width 13 height 13
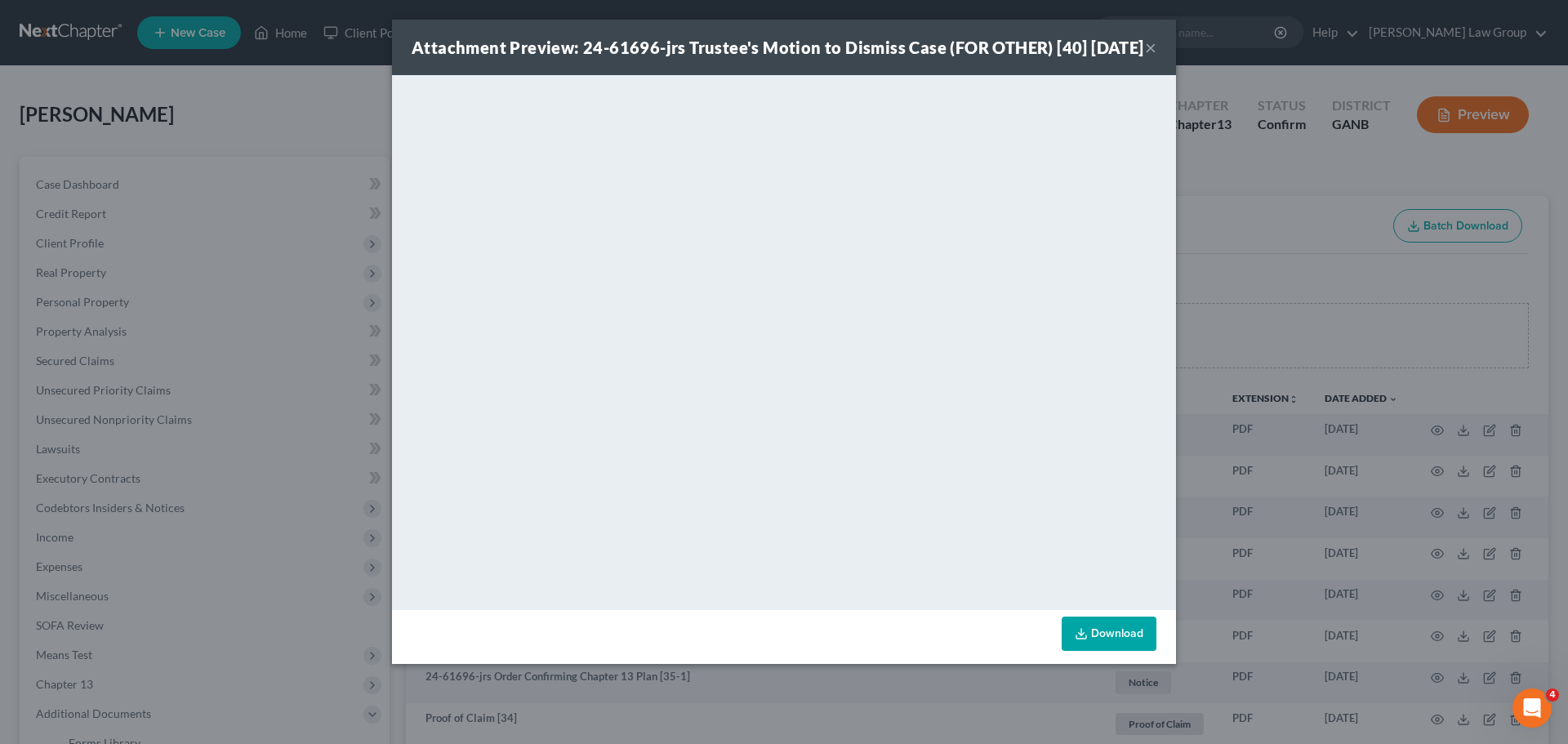
click at [1146, 57] on button "×" at bounding box center [1150, 48] width 11 height 20
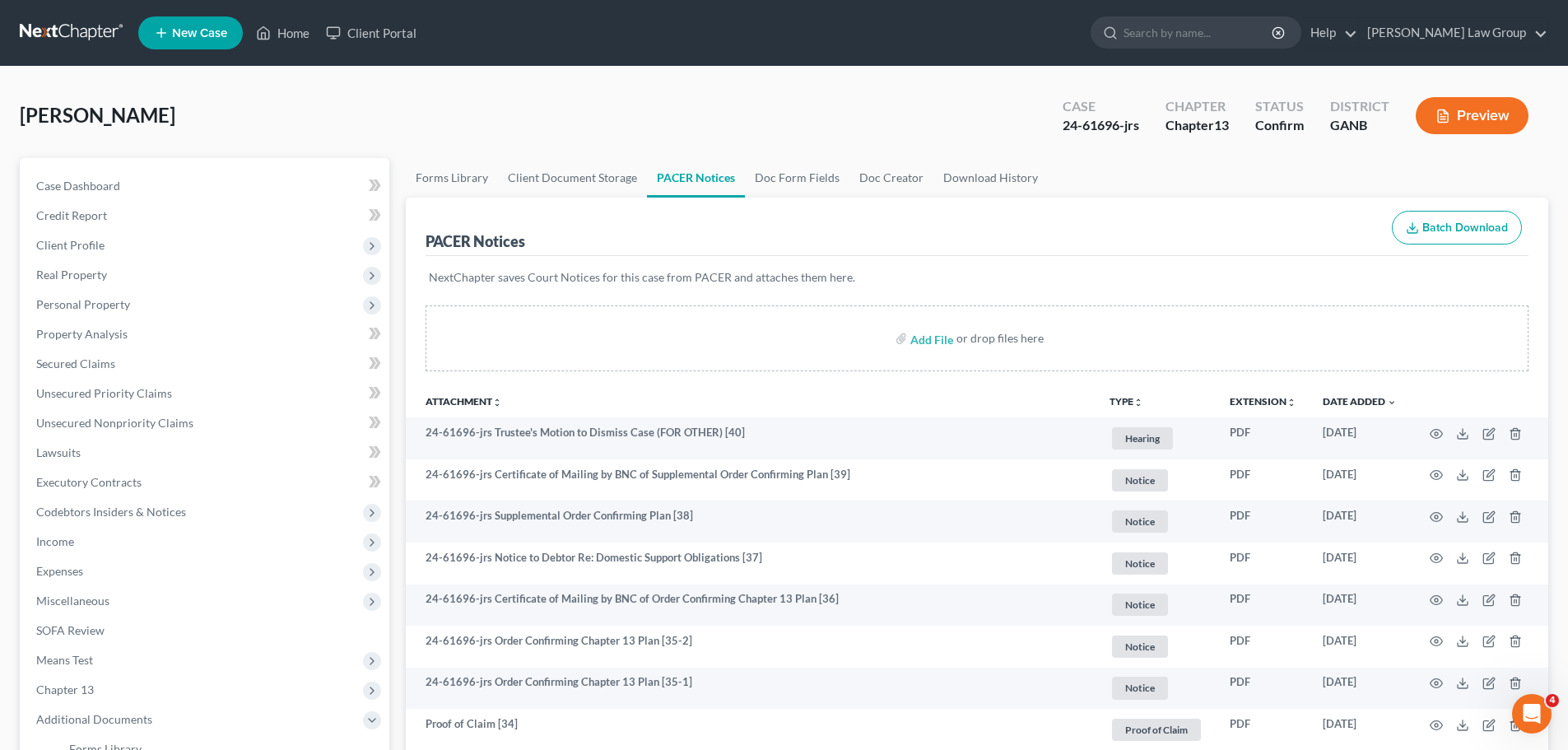
drag, startPoint x: 1336, startPoint y: 261, endPoint x: 1336, endPoint y: 300, distance: 39.0
click at [1336, 261] on div "NextChapter saves Court Notices for this case from PACER and attaches them here." at bounding box center [978, 288] width 1103 height 63
click at [287, 28] on link "Home" at bounding box center [283, 33] width 70 height 30
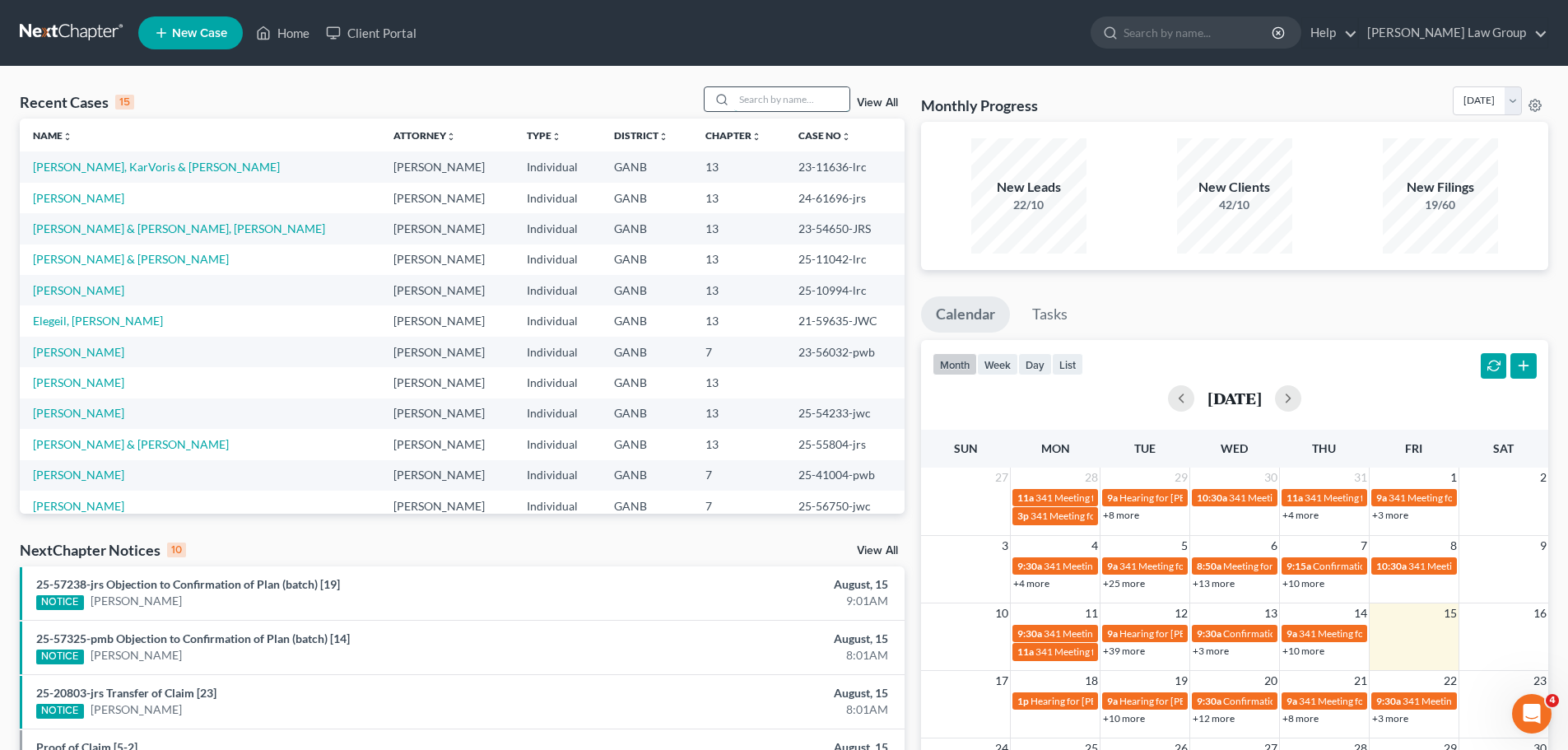
click at [804, 89] on input "search" at bounding box center [791, 99] width 115 height 24
type input "lee"
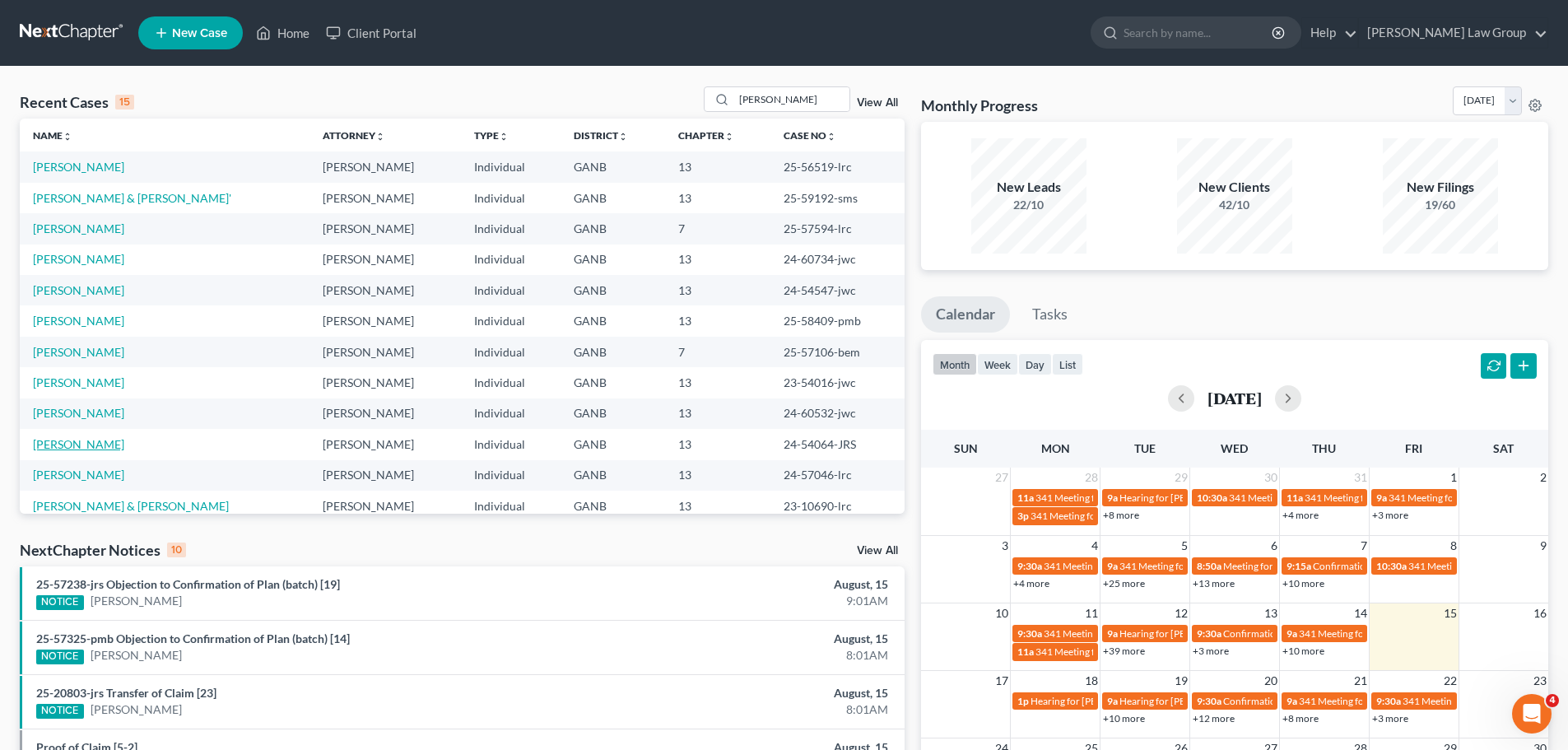
click at [55, 442] on link "Lee, Melvin" at bounding box center [79, 444] width 91 height 14
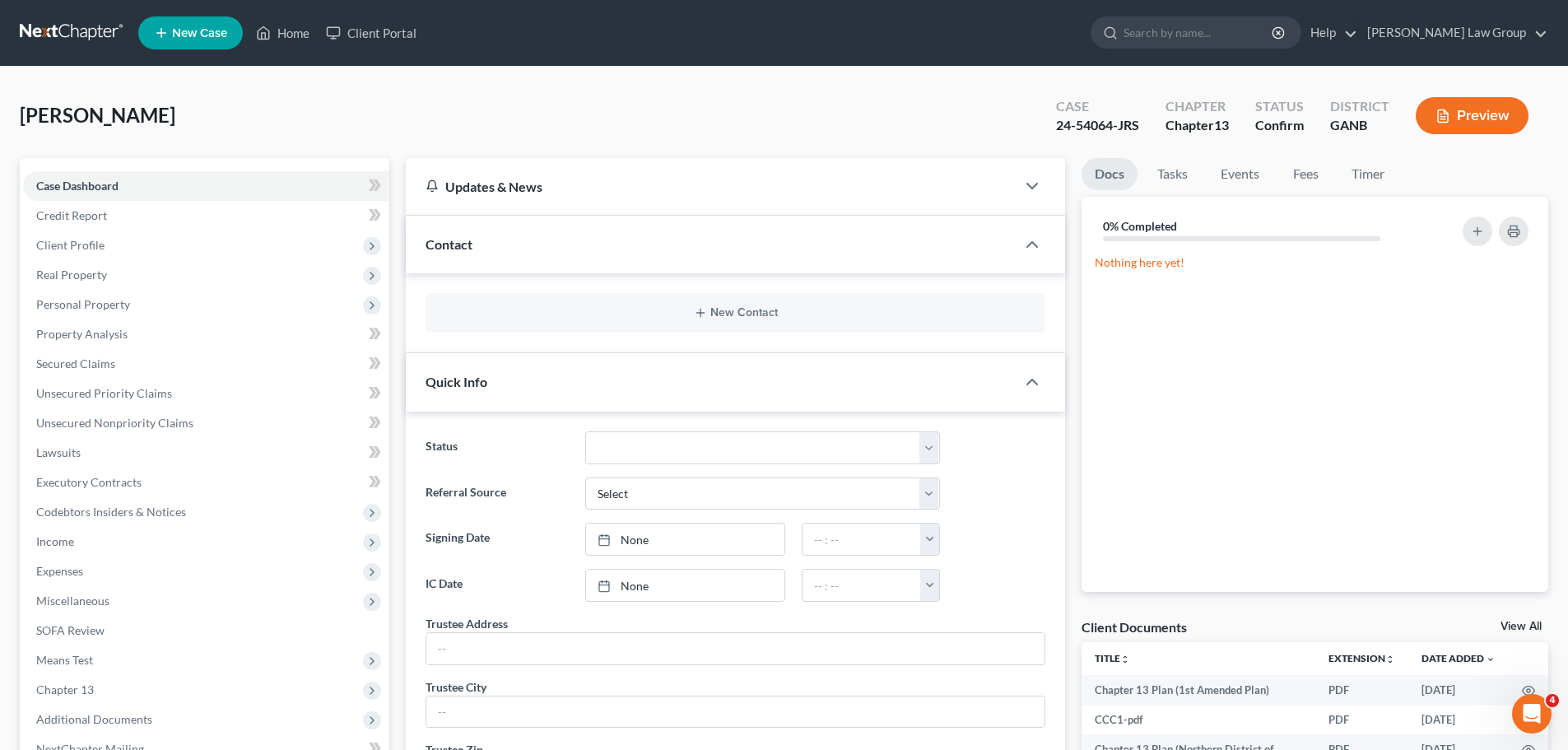
scroll to position [412, 0]
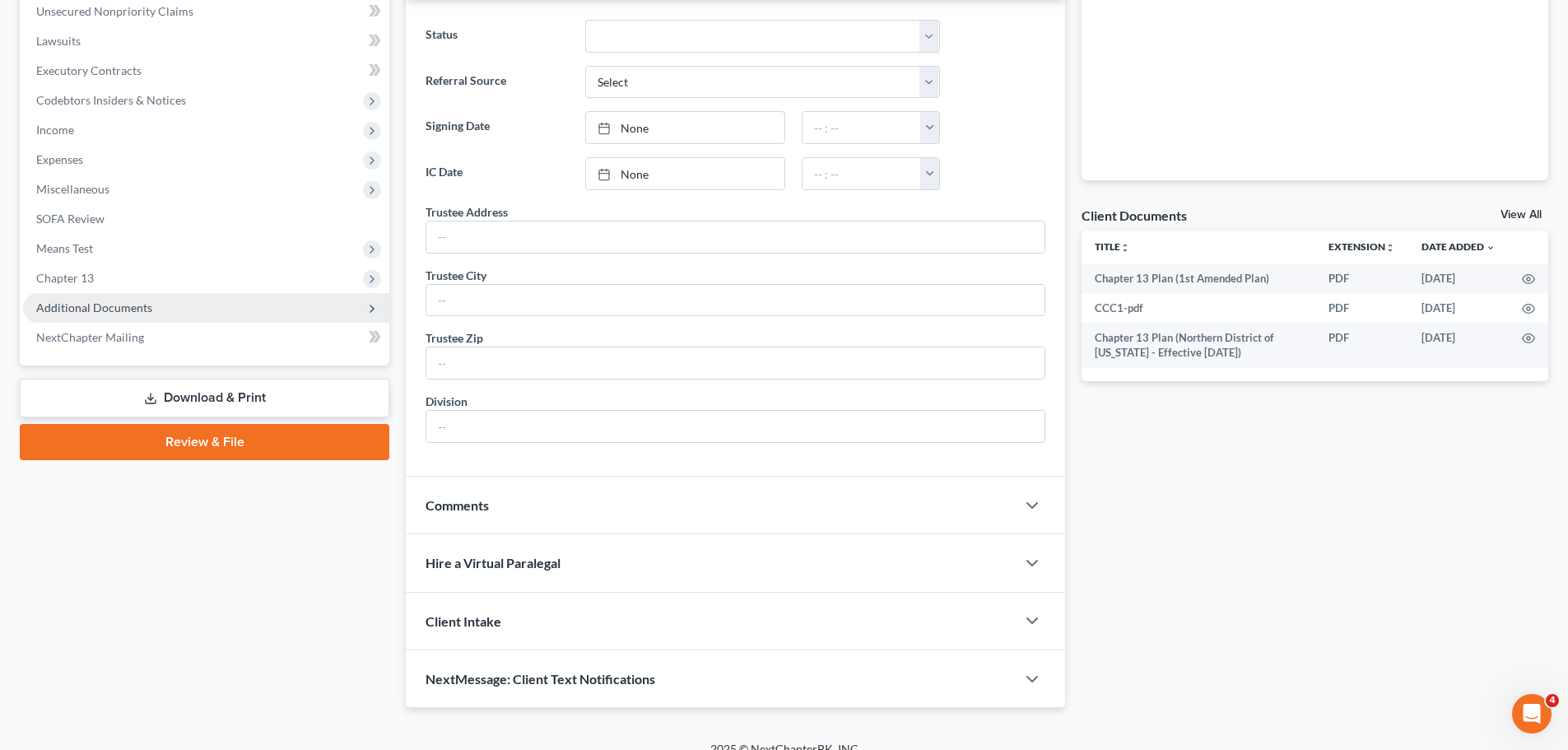
click at [146, 308] on span "Additional Documents" at bounding box center [94, 307] width 116 height 14
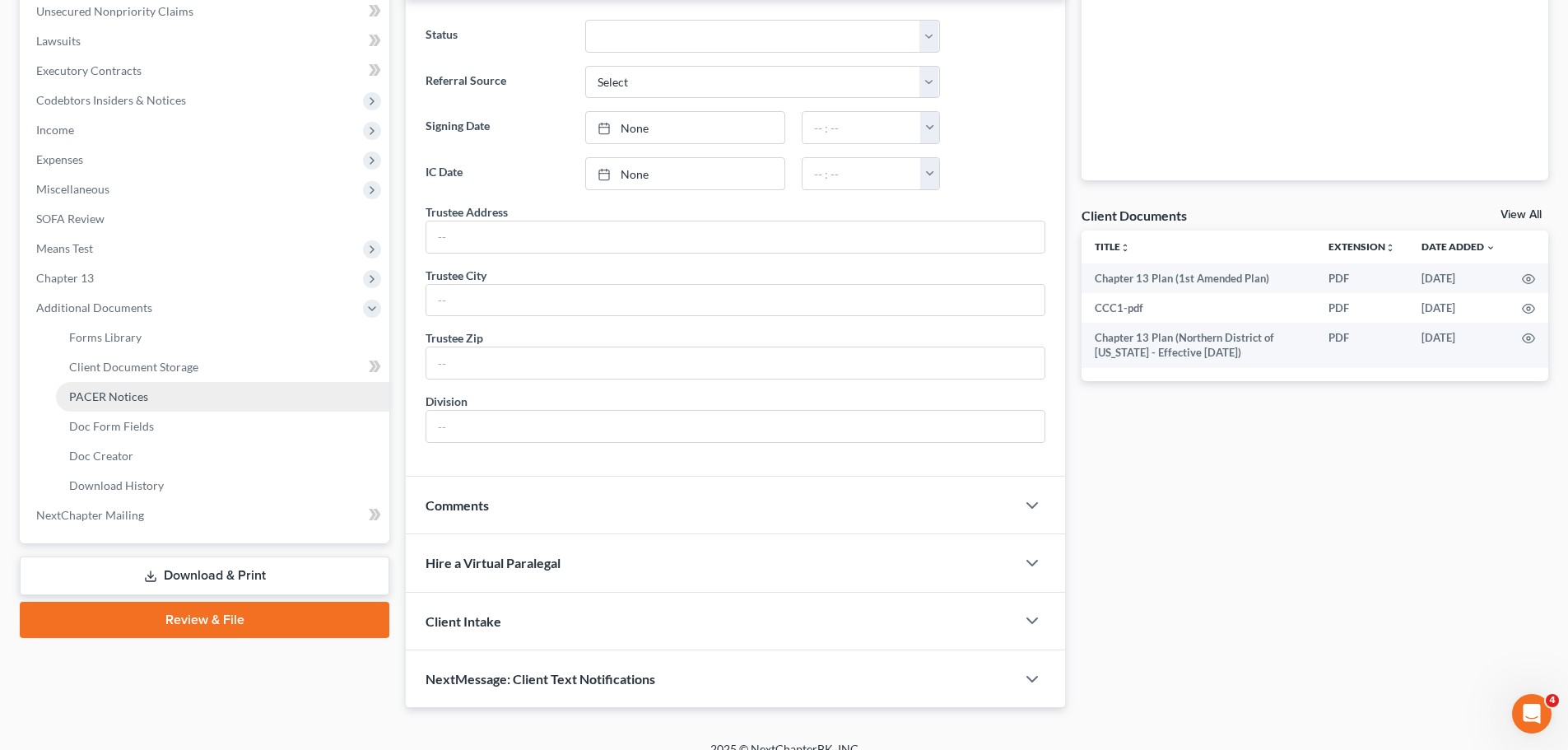
click at [151, 402] on link "PACER Notices" at bounding box center [222, 397] width 333 height 30
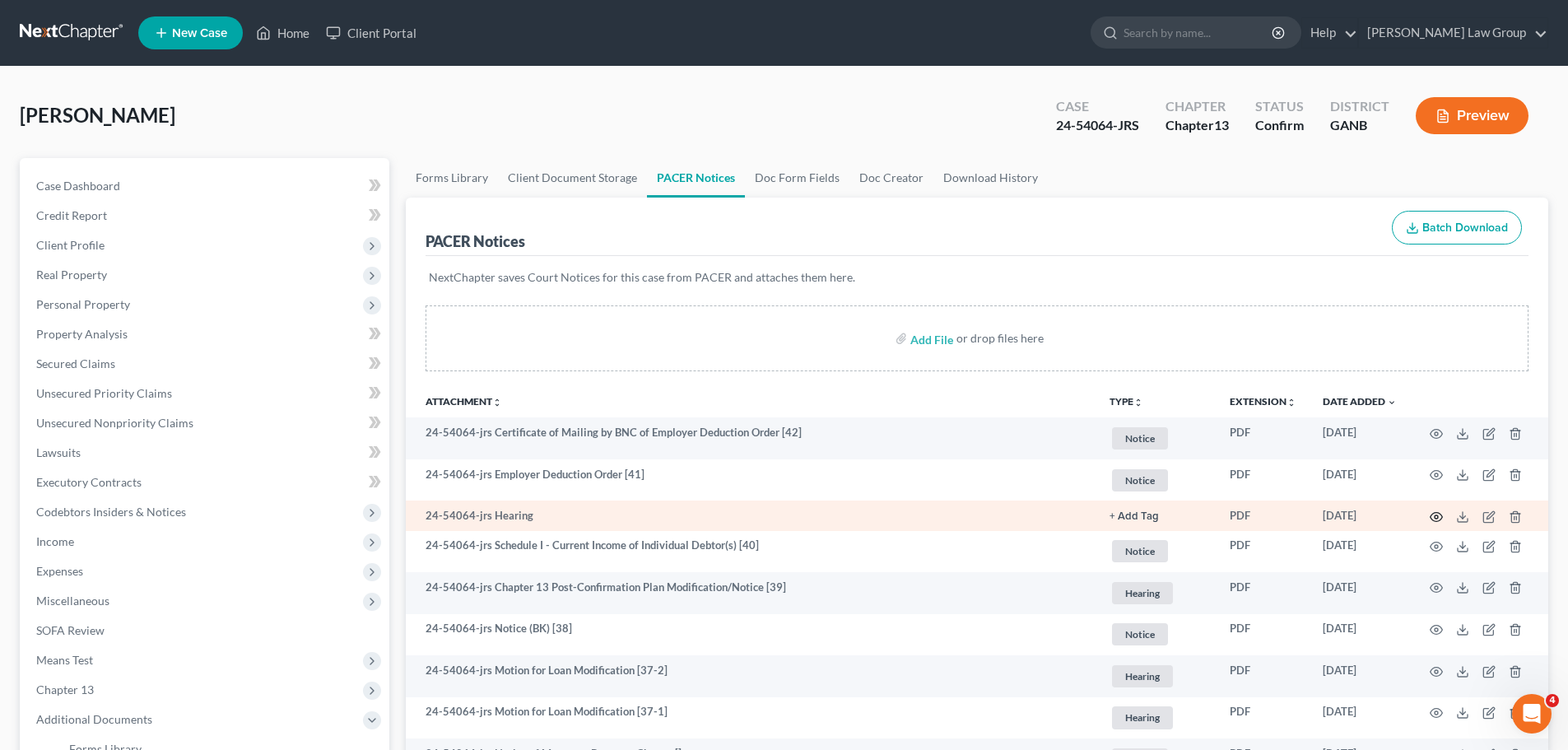
click at [1431, 514] on icon "button" at bounding box center [1437, 517] width 13 height 13
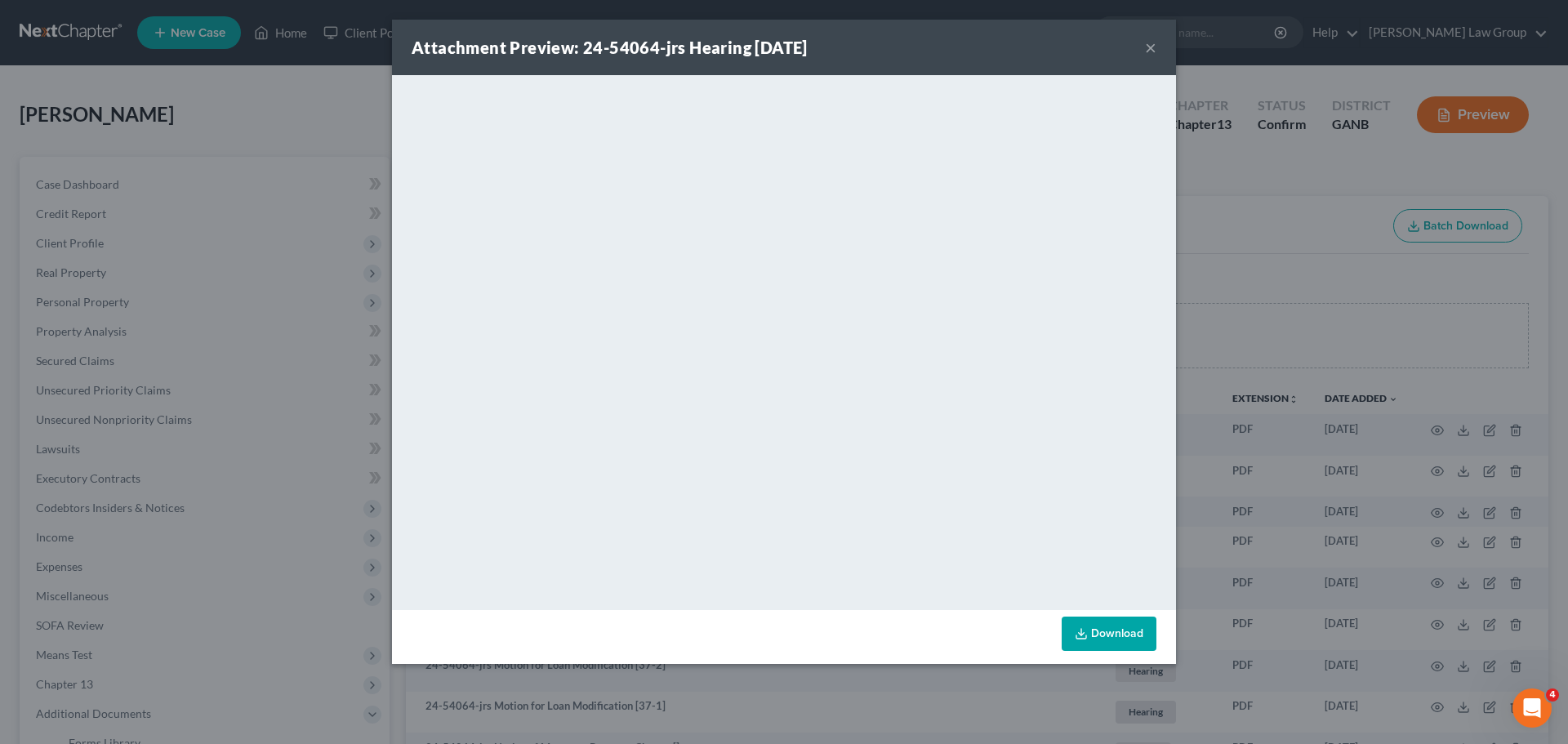
click at [1149, 51] on button "×" at bounding box center [1150, 48] width 11 height 20
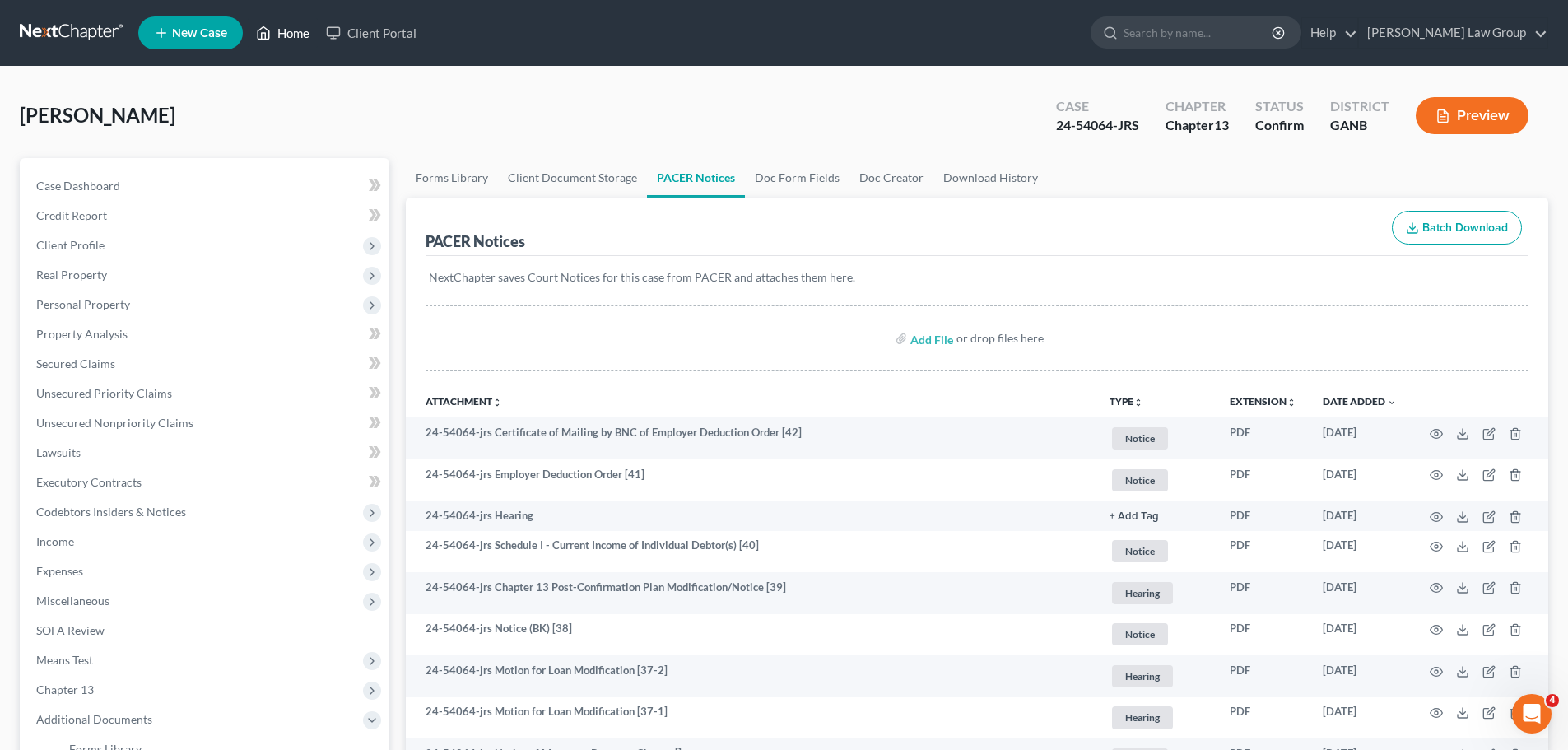
click at [281, 35] on link "Home" at bounding box center [283, 33] width 70 height 30
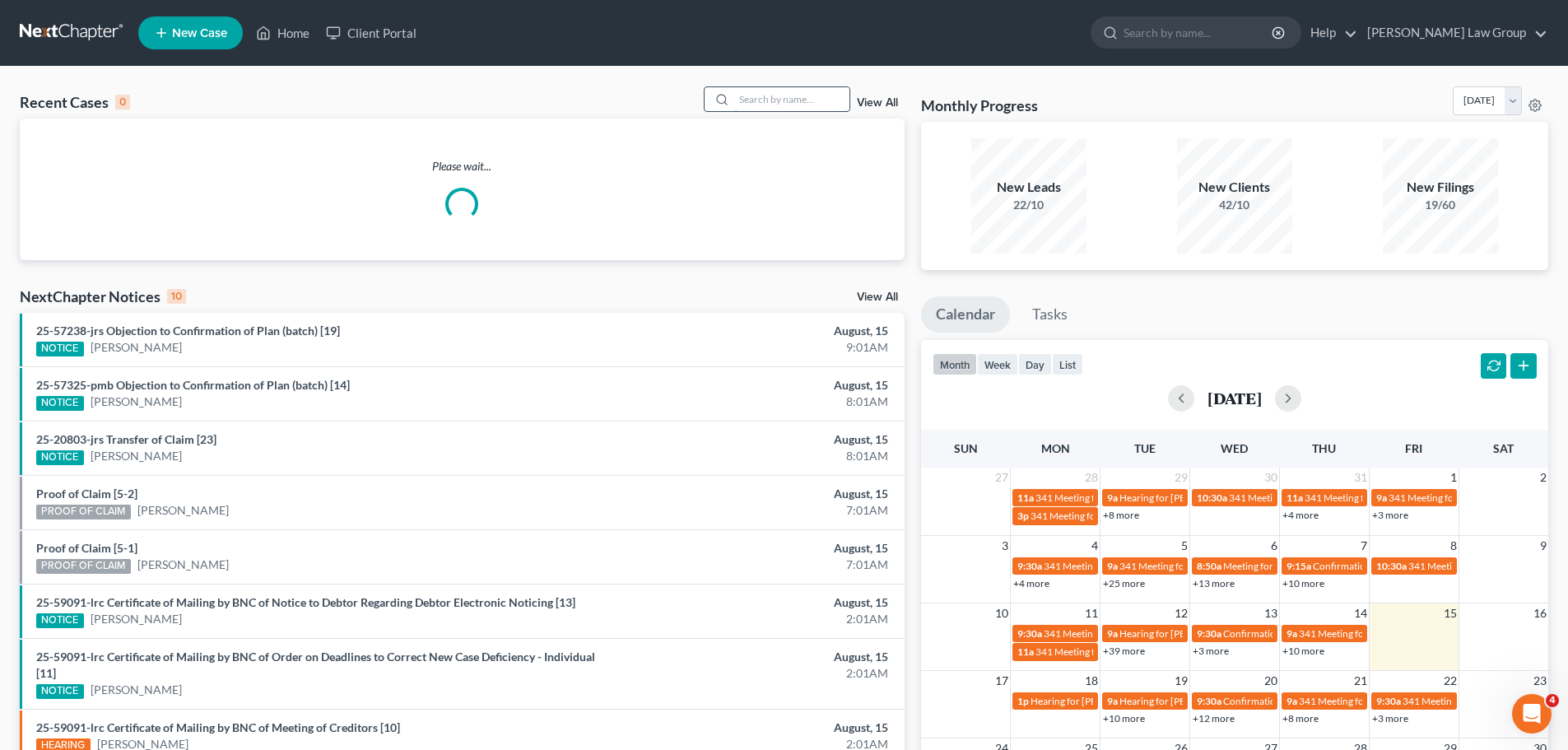
click at [765, 103] on input "search" at bounding box center [791, 99] width 115 height 24
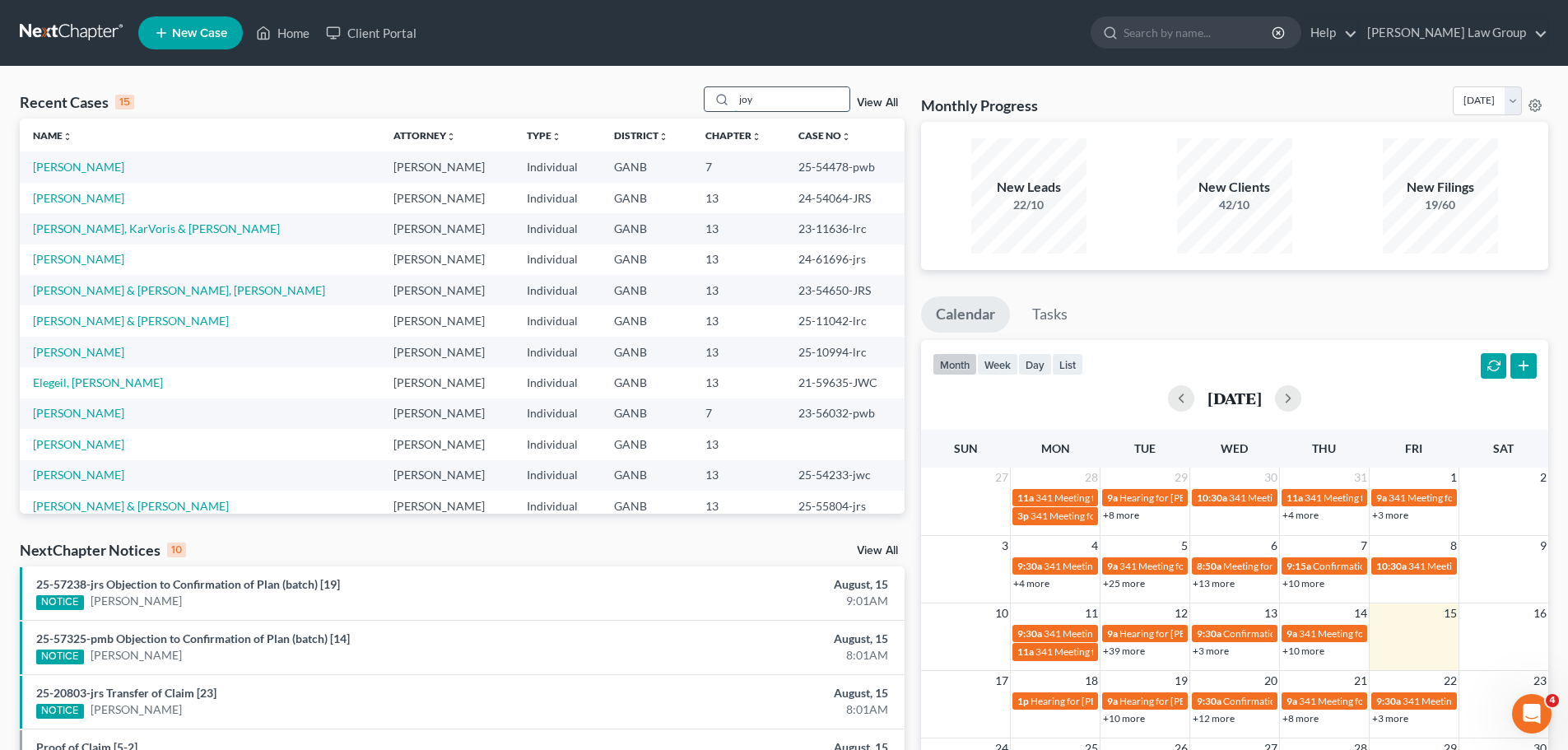
type input "joy"
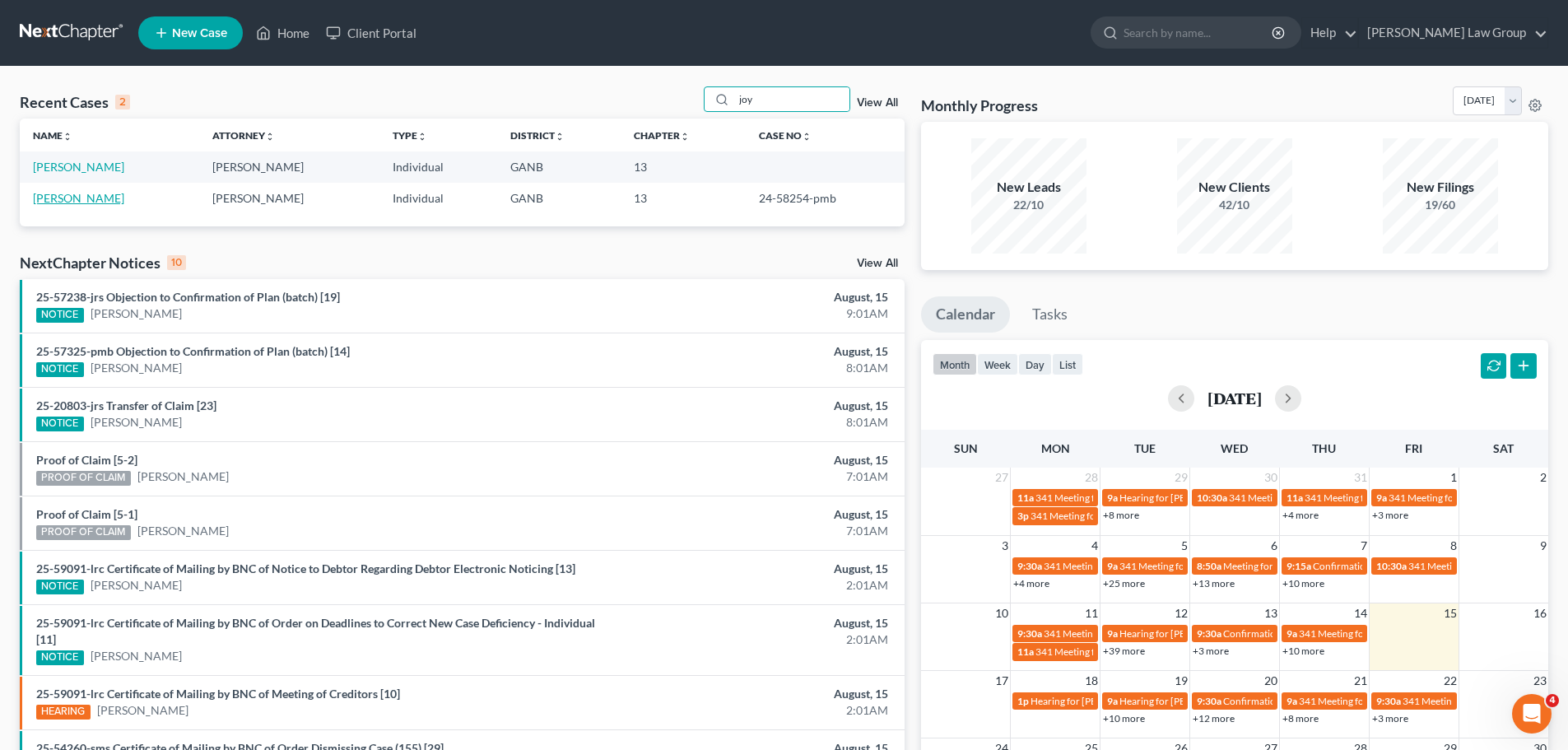
click at [62, 192] on link "Marcelle, Joy" at bounding box center [79, 198] width 91 height 14
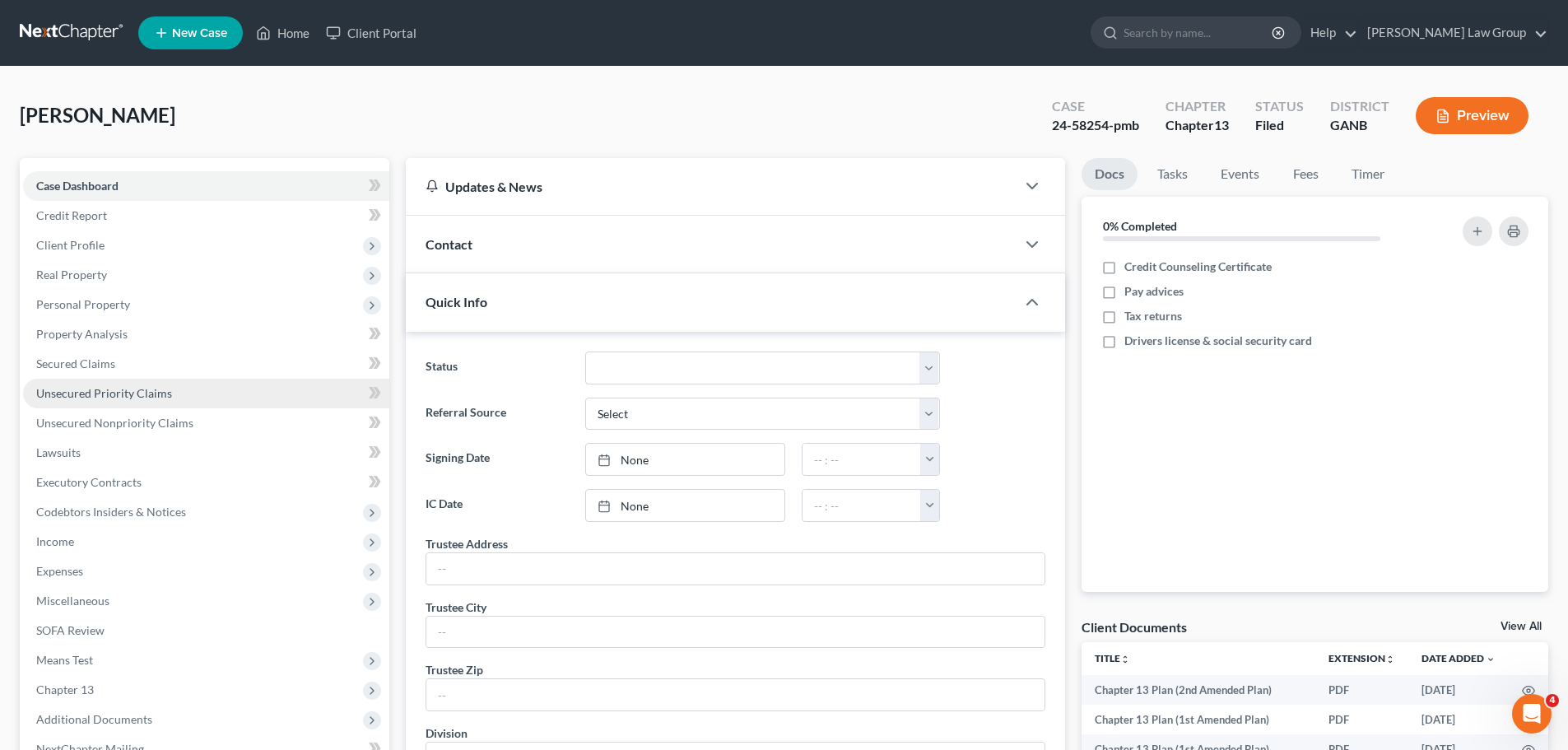
click at [130, 393] on span "Unsecured Priority Claims" at bounding box center [104, 393] width 136 height 14
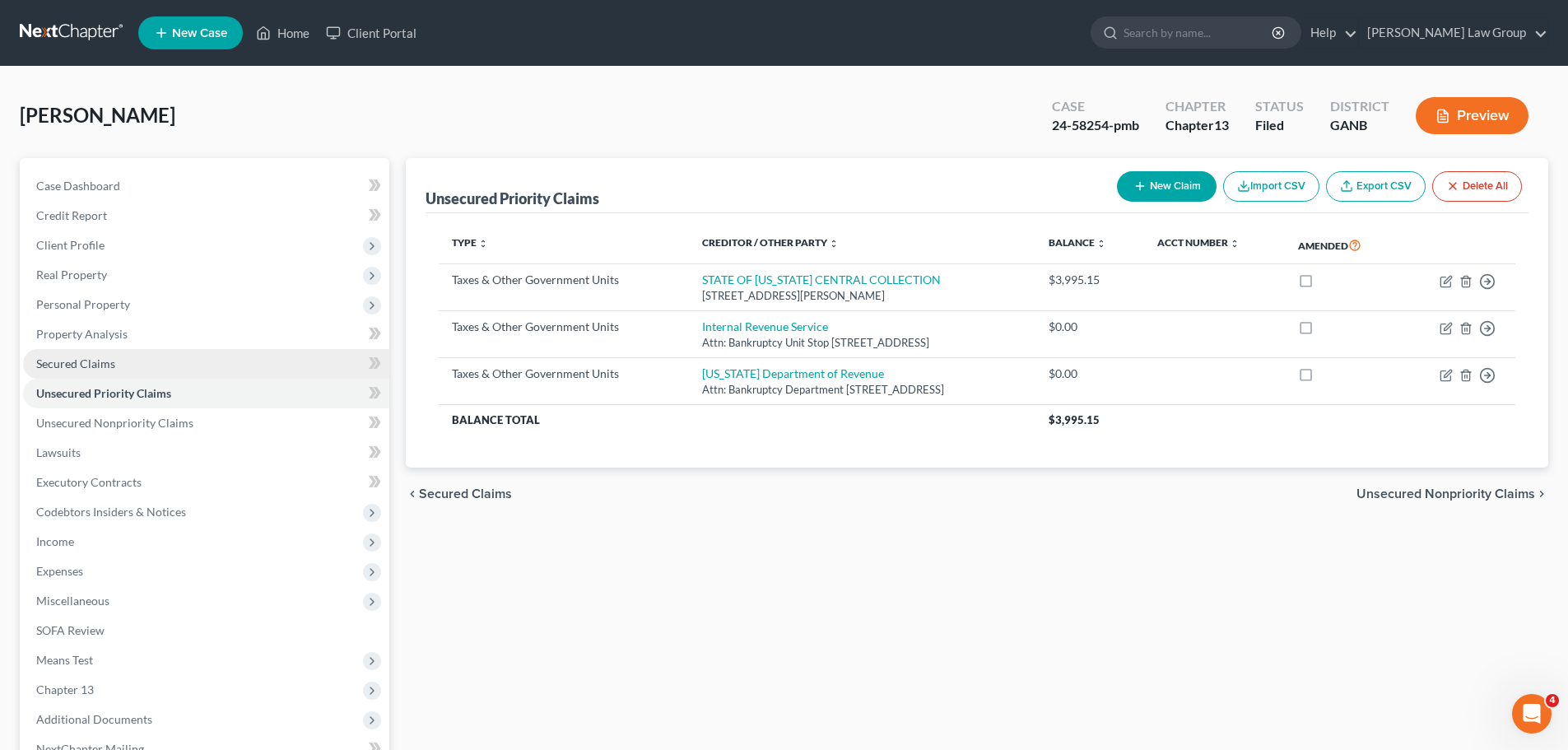
click at [112, 361] on span "Secured Claims" at bounding box center [76, 363] width 79 height 14
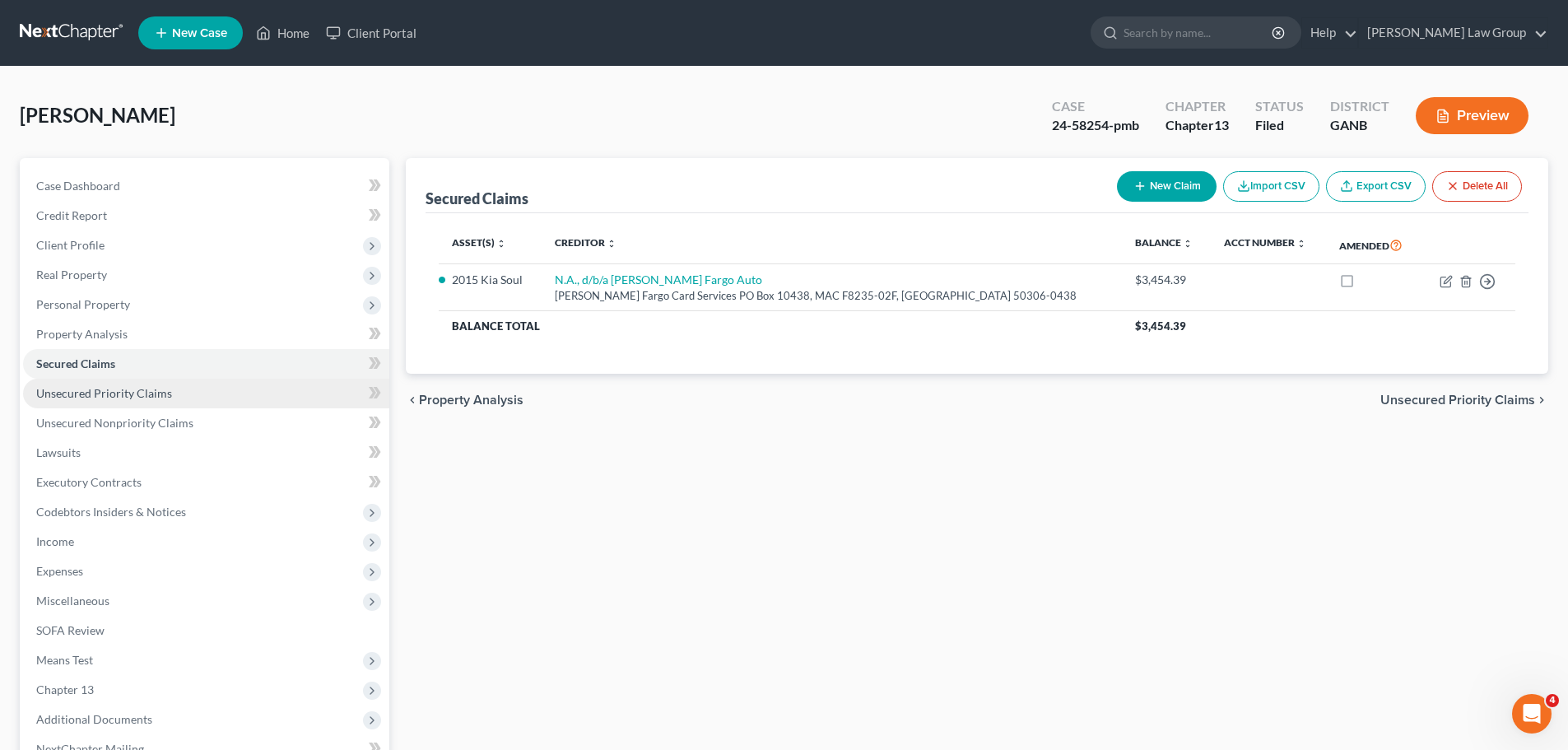
click at [123, 394] on span "Unsecured Priority Claims" at bounding box center [104, 393] width 136 height 14
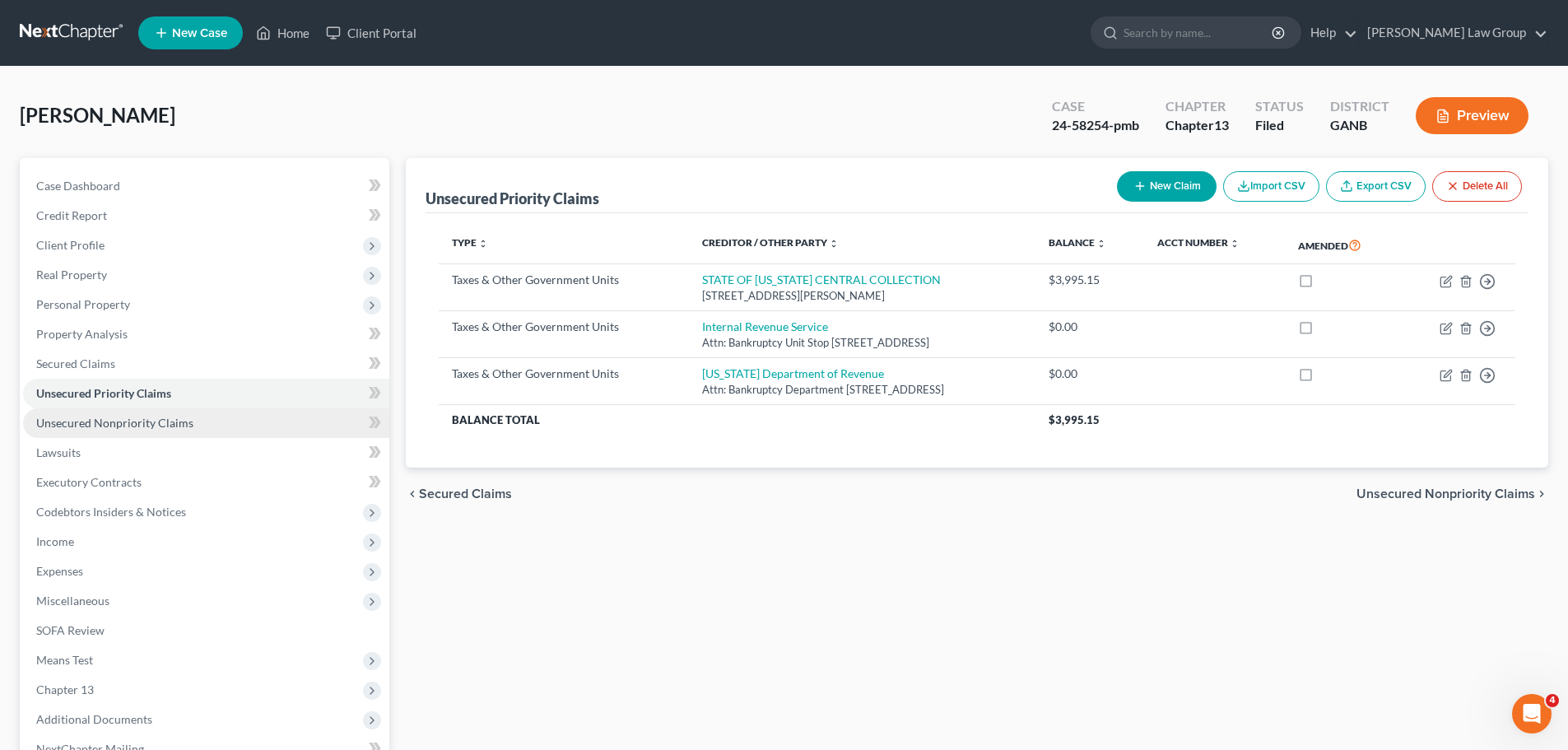
click at [119, 419] on span "Unsecured Nonpriority Claims" at bounding box center [115, 423] width 157 height 14
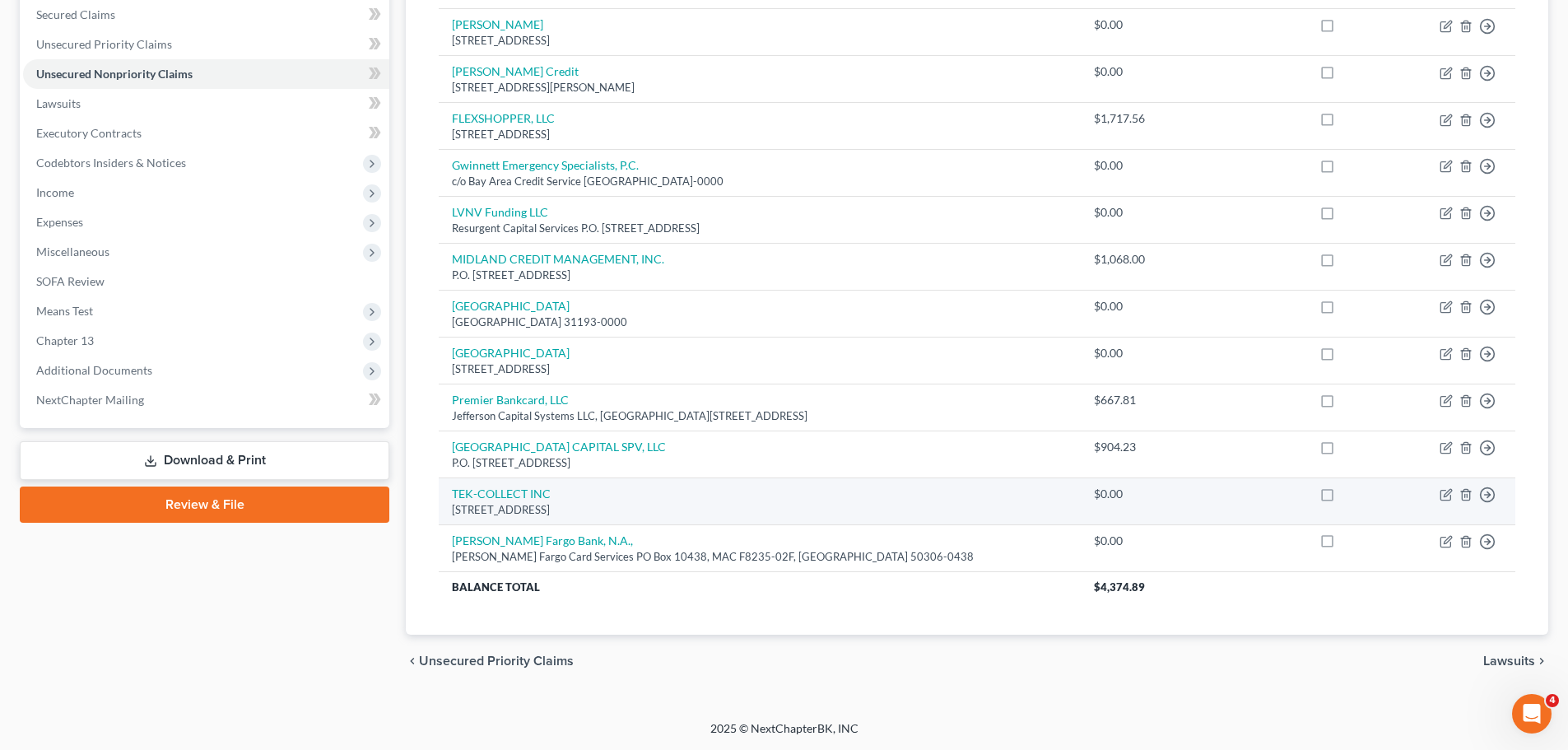
scroll to position [20, 0]
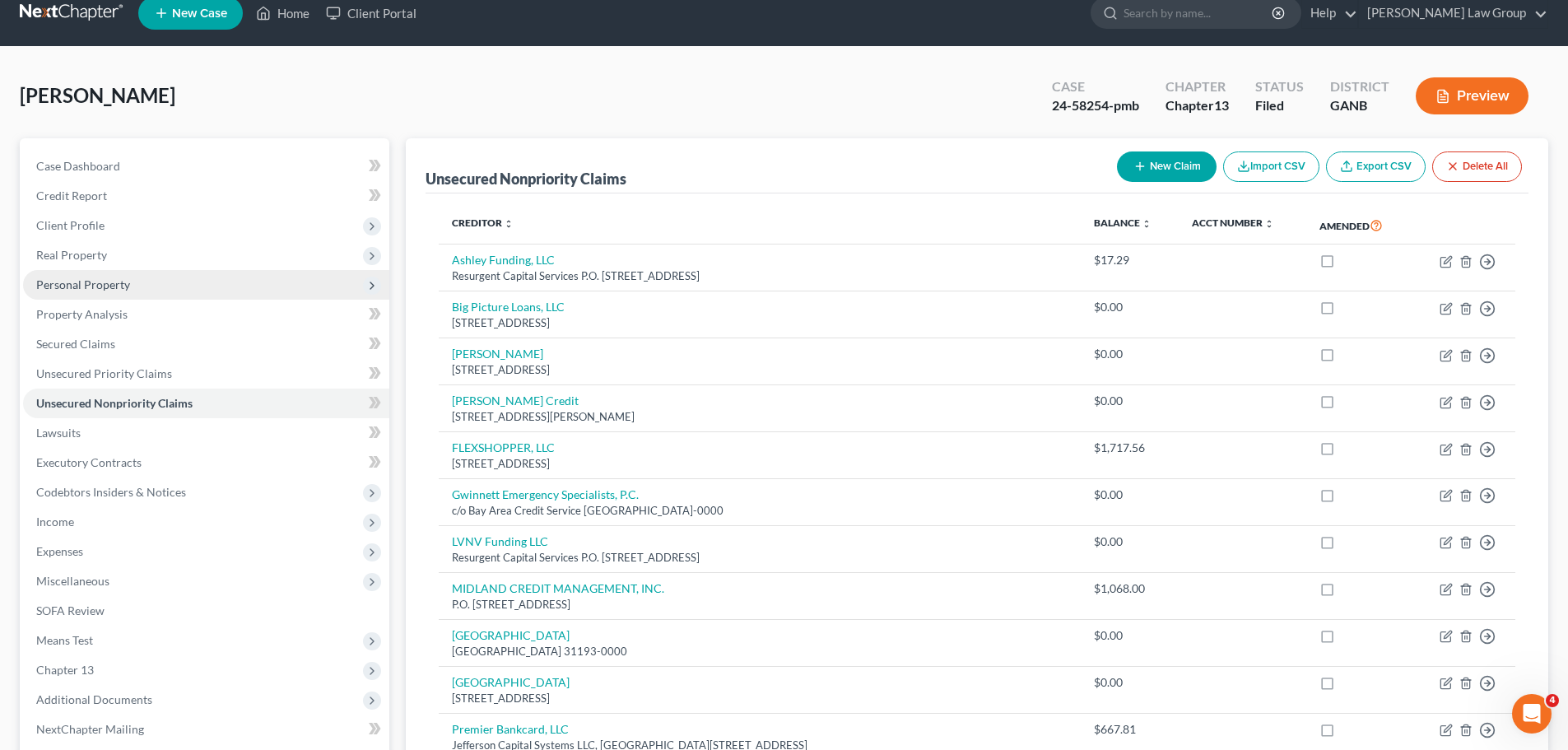
click at [98, 283] on span "Personal Property" at bounding box center [83, 284] width 93 height 14
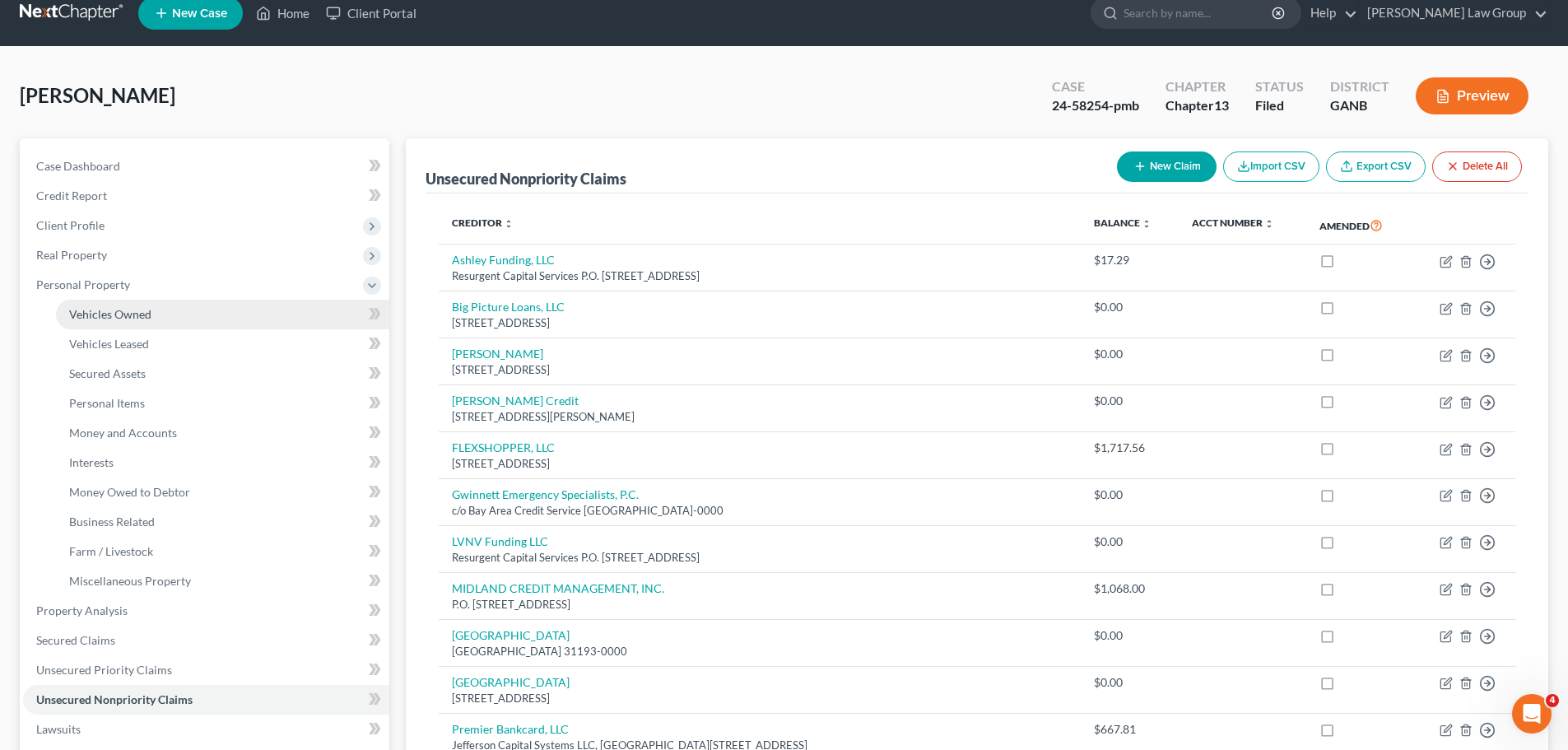
click at [117, 313] on span "Vehicles Owned" at bounding box center [111, 313] width 83 height 14
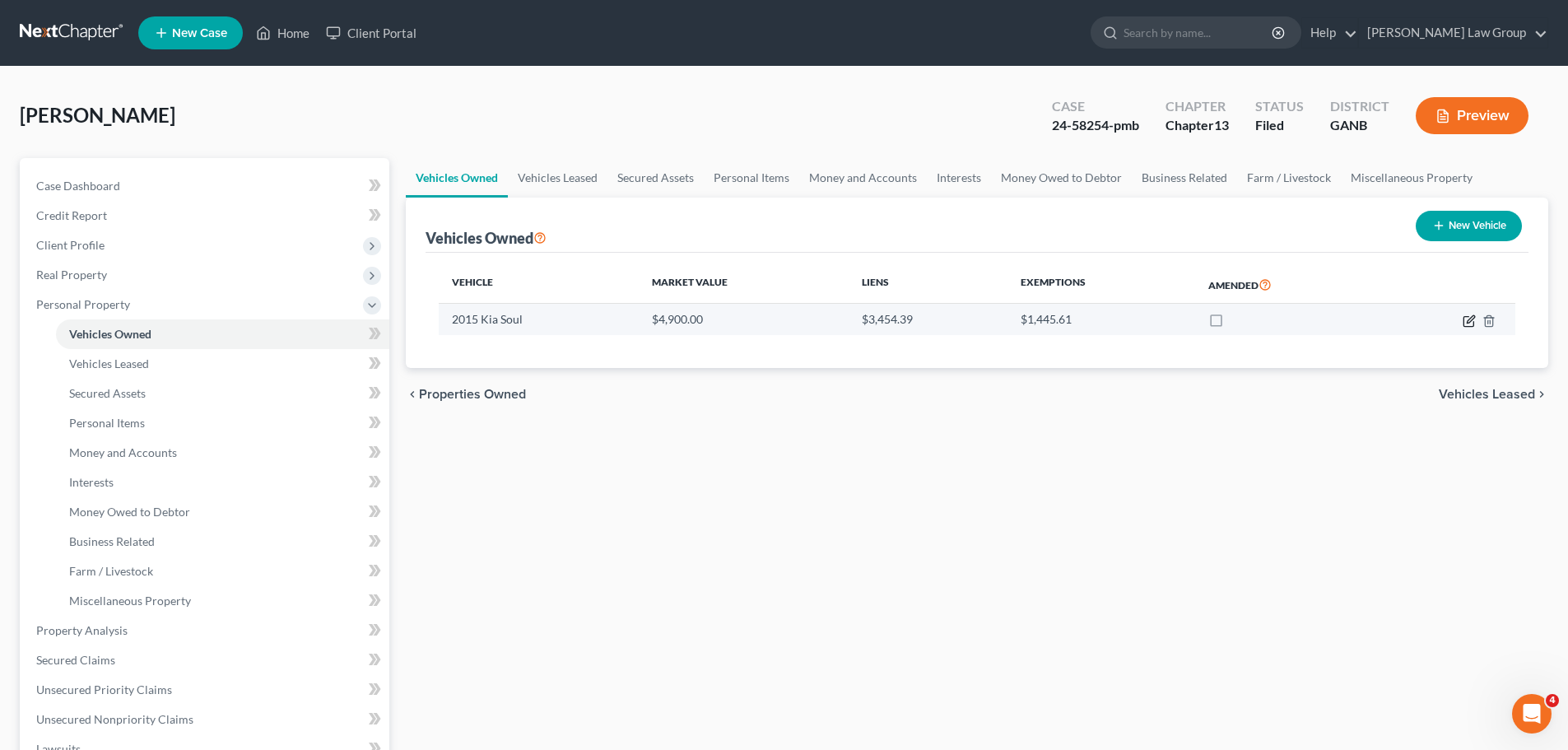
click at [1468, 322] on icon "button" at bounding box center [1470, 318] width 7 height 7
select select "0"
select select "11"
select select "2"
select select "0"
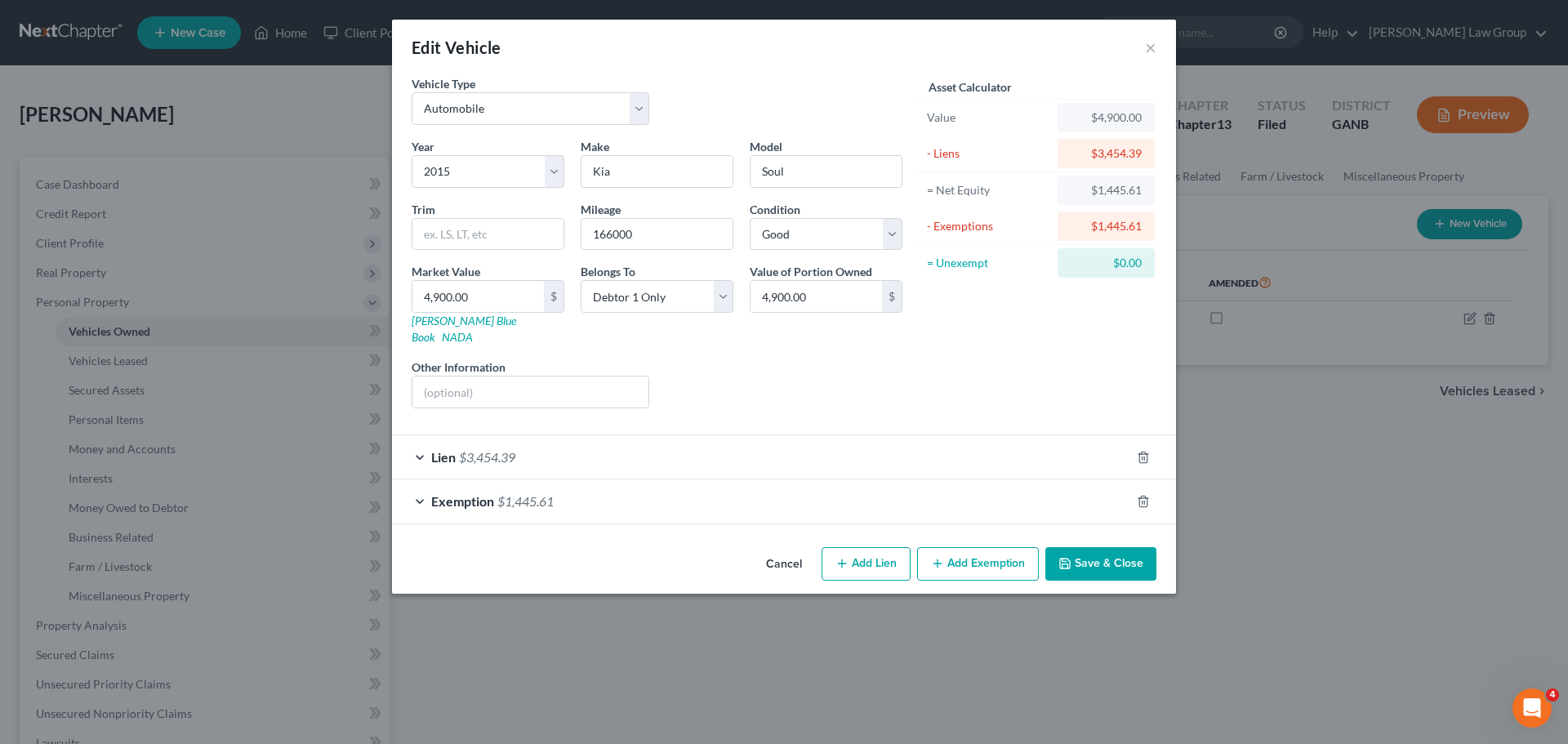
click at [1091, 550] on button "Save & Close" at bounding box center [1100, 564] width 111 height 34
